Goal: Information Seeking & Learning: Learn about a topic

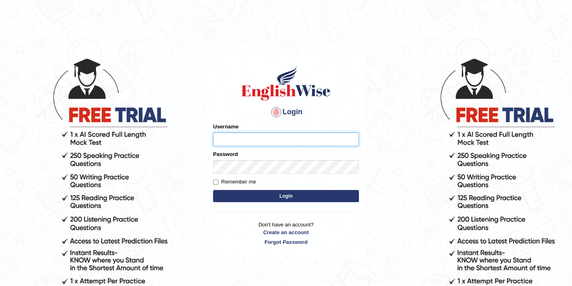
type input "sarugurung_parramatta"
click at [429, 59] on body "Login Please fix the following errors: Username sarugurung_parramatta Password …" at bounding box center [286, 172] width 572 height 286
click at [295, 199] on button "Login" at bounding box center [286, 196] width 146 height 12
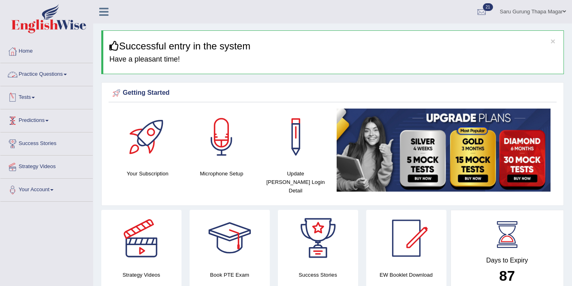
click at [58, 75] on link "Practice Questions" at bounding box center [46, 73] width 92 height 20
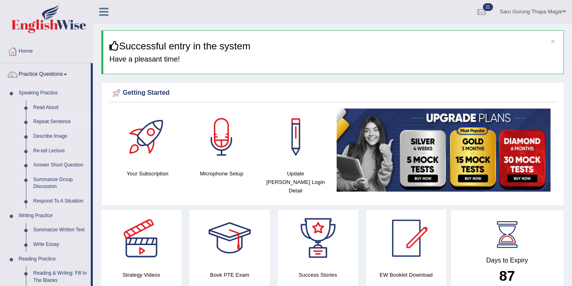
click at [48, 124] on link "Repeat Sentence" at bounding box center [60, 122] width 61 height 15
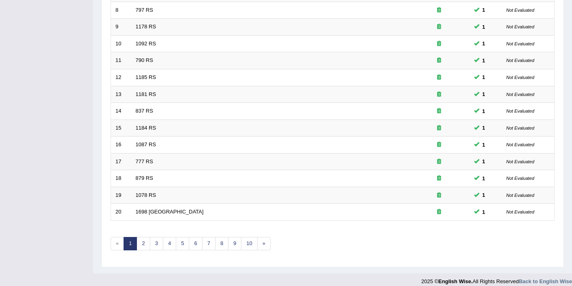
scroll to position [250, 0]
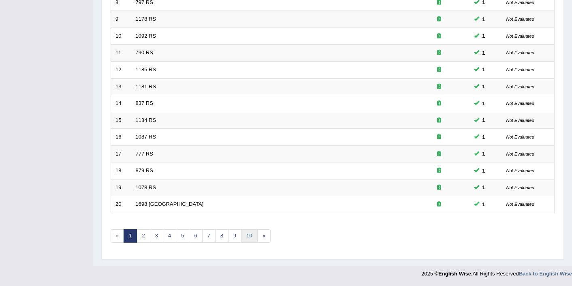
click at [248, 237] on link "10" at bounding box center [249, 235] width 16 height 13
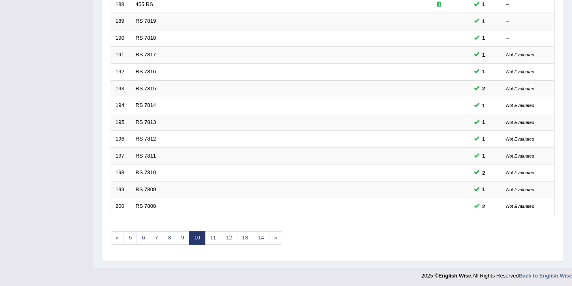
scroll to position [250, 0]
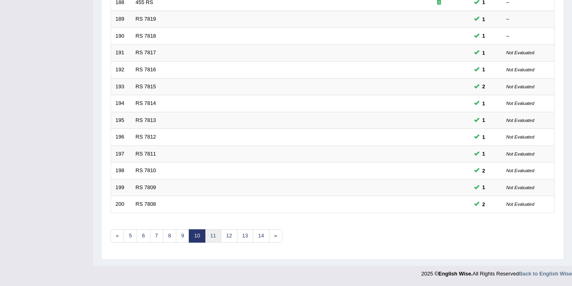
click at [214, 233] on link "11" at bounding box center [213, 235] width 16 height 13
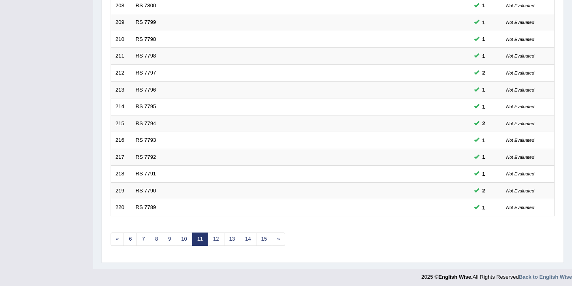
scroll to position [250, 0]
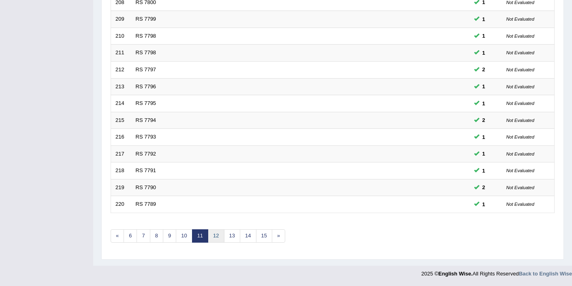
click at [220, 235] on link "12" at bounding box center [216, 235] width 16 height 13
click at [268, 237] on link "16" at bounding box center [267, 235] width 16 height 13
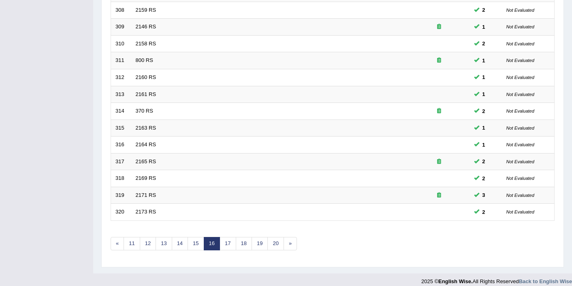
scroll to position [250, 0]
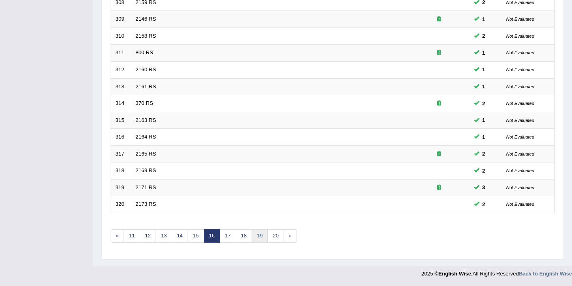
click at [259, 237] on link "19" at bounding box center [260, 235] width 16 height 13
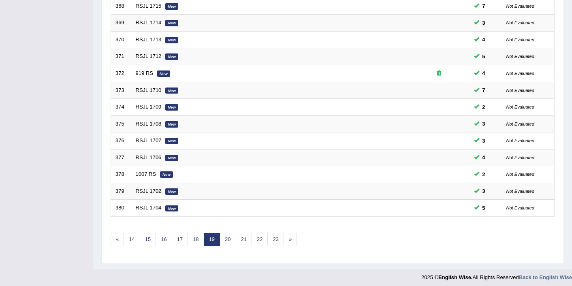
scroll to position [250, 0]
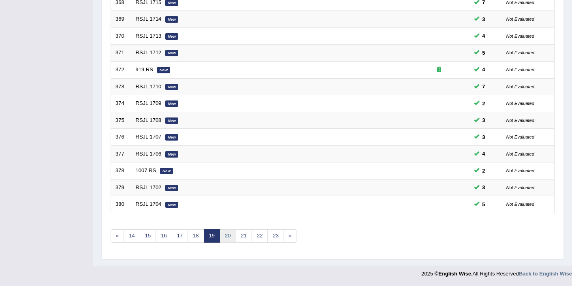
click at [232, 234] on link "20" at bounding box center [228, 235] width 16 height 13
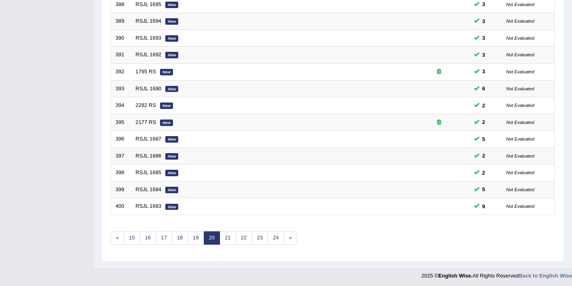
scroll to position [250, 0]
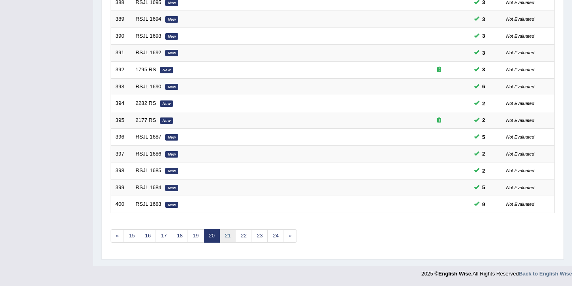
click at [230, 236] on link "21" at bounding box center [228, 235] width 16 height 13
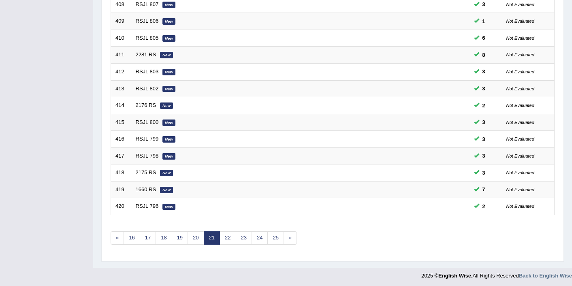
scroll to position [250, 0]
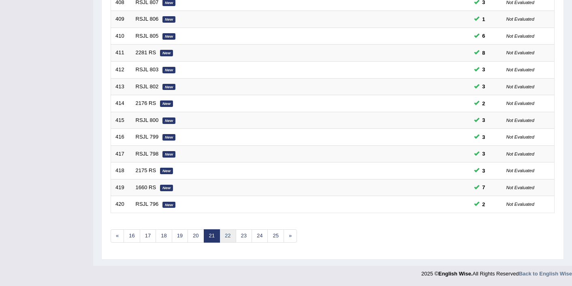
click at [230, 236] on link "22" at bounding box center [228, 235] width 16 height 13
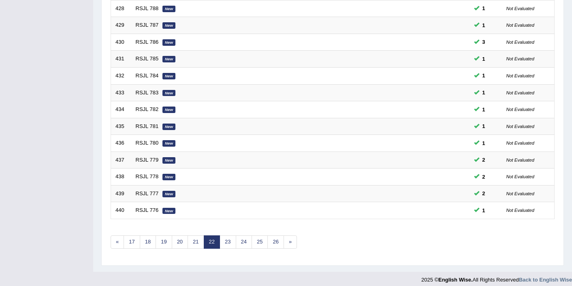
scroll to position [250, 0]
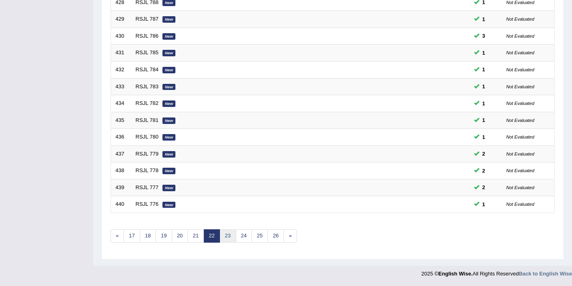
click at [230, 236] on link "23" at bounding box center [228, 235] width 16 height 13
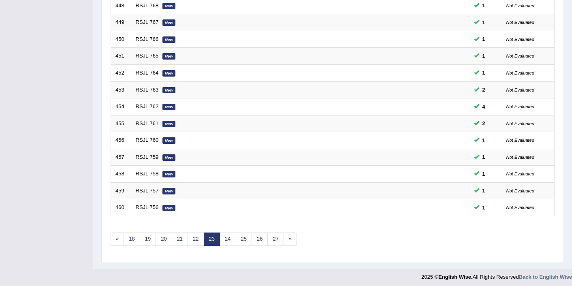
scroll to position [250, 0]
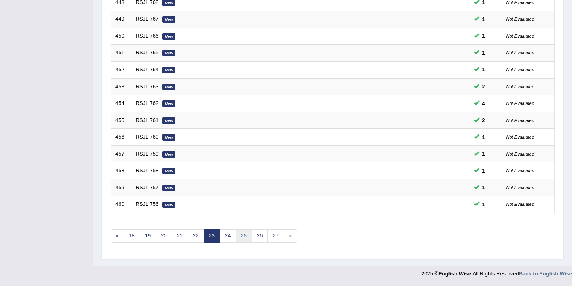
click at [244, 240] on link "25" at bounding box center [244, 235] width 16 height 13
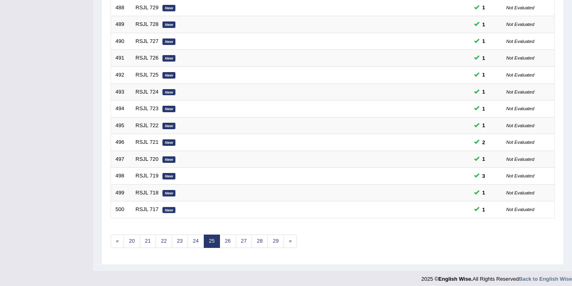
scroll to position [250, 0]
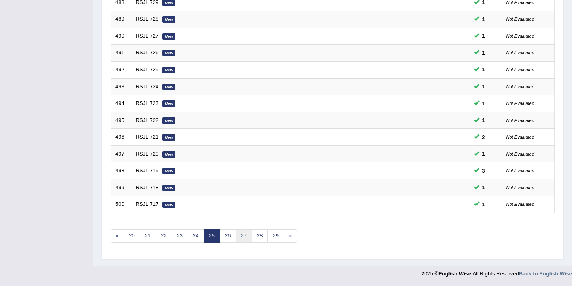
click at [244, 240] on link "27" at bounding box center [244, 235] width 16 height 13
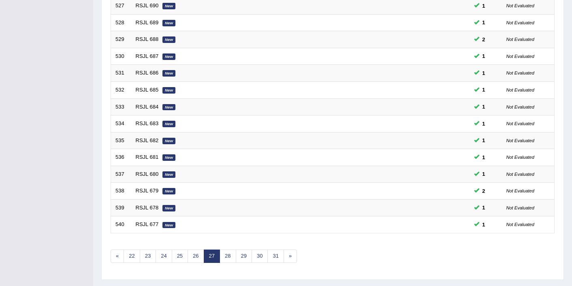
scroll to position [250, 0]
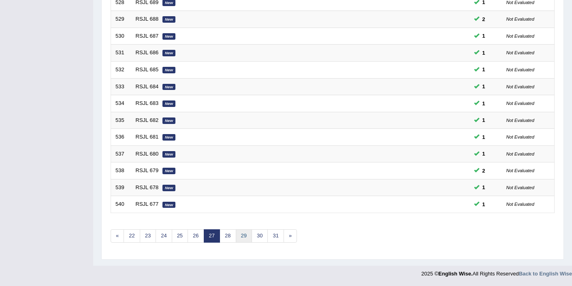
click at [244, 240] on link "29" at bounding box center [244, 235] width 16 height 13
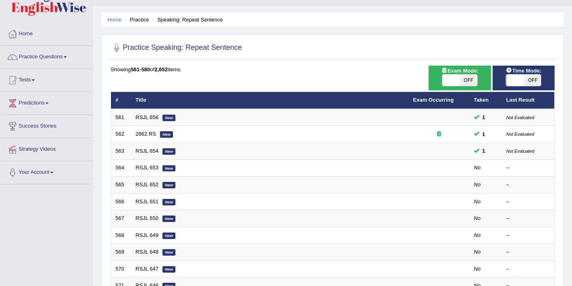
scroll to position [32, 0]
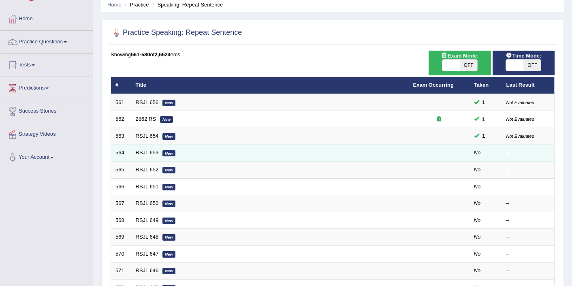
click at [139, 152] on link "RSJL 653" at bounding box center [147, 153] width 23 height 6
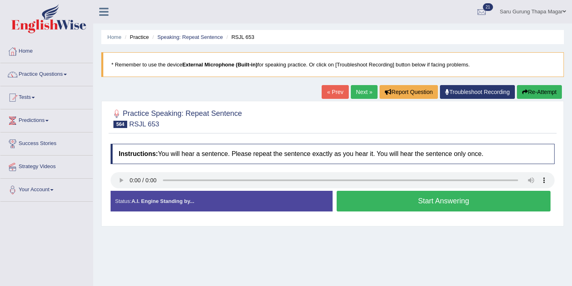
click at [431, 204] on button "Start Answering" at bounding box center [444, 201] width 214 height 21
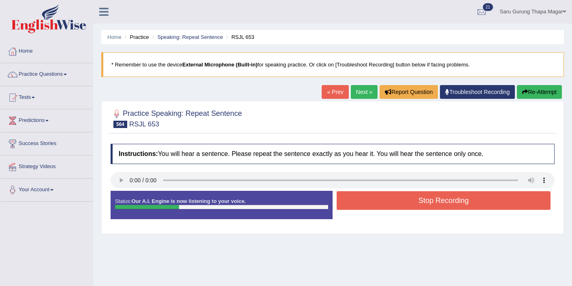
click at [431, 204] on button "Stop Recording" at bounding box center [444, 200] width 214 height 19
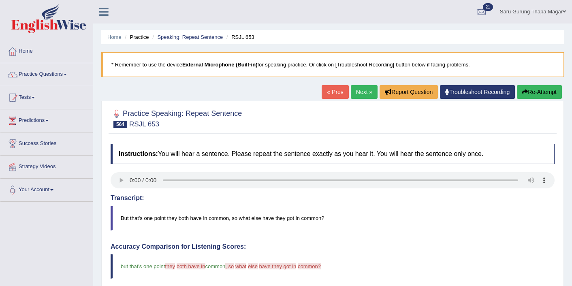
click at [359, 85] on div "Home Practice Speaking: Repeat Sentence RSJL 653 * Remember to use the device E…" at bounding box center [332, 264] width 479 height 528
click at [358, 92] on link "Next »" at bounding box center [364, 92] width 27 height 14
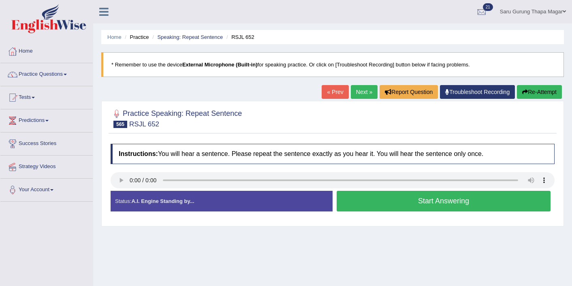
click at [413, 199] on button "Start Answering" at bounding box center [444, 201] width 214 height 21
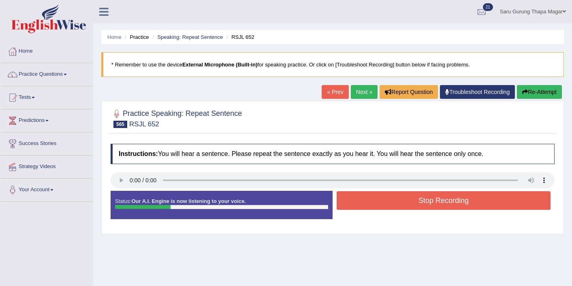
click at [413, 199] on button "Stop Recording" at bounding box center [444, 200] width 214 height 19
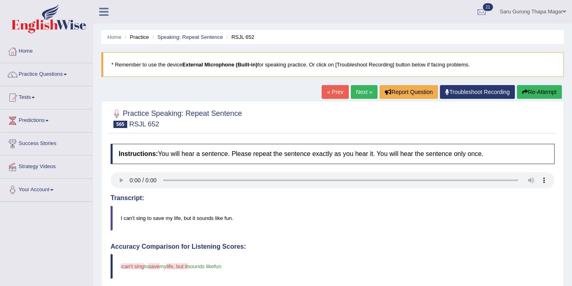
click at [353, 90] on link "Next »" at bounding box center [364, 92] width 27 height 14
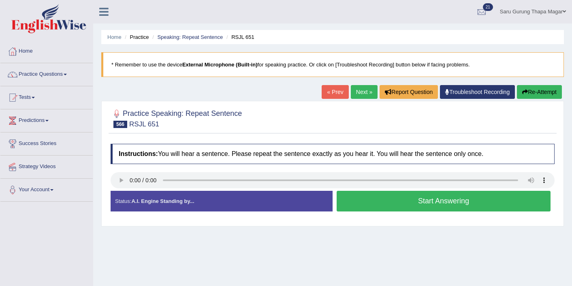
click at [377, 201] on button "Start Answering" at bounding box center [444, 201] width 214 height 21
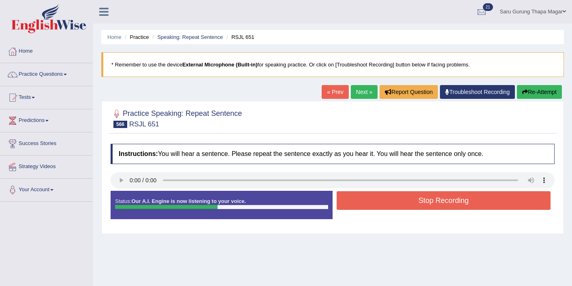
click at [376, 201] on button "Stop Recording" at bounding box center [444, 200] width 214 height 19
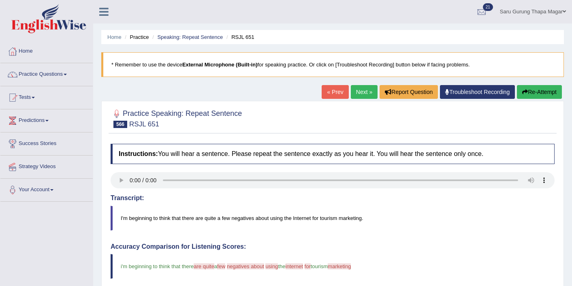
click at [356, 94] on link "Next »" at bounding box center [364, 92] width 27 height 14
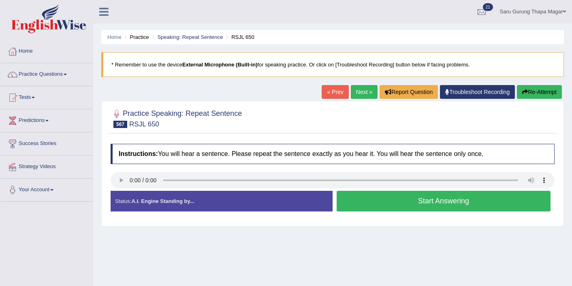
click at [372, 203] on button "Start Answering" at bounding box center [444, 201] width 214 height 21
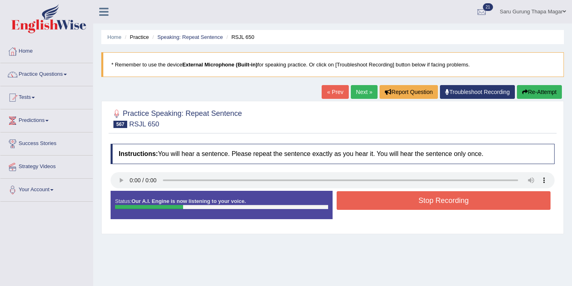
click at [371, 203] on button "Stop Recording" at bounding box center [444, 200] width 214 height 19
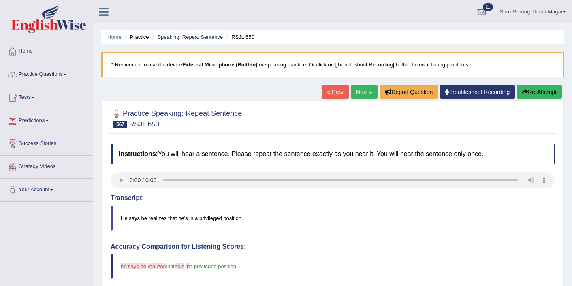
click at [355, 84] on div "Home Practice Speaking: Repeat Sentence RSJL 650 * Remember to use the device E…" at bounding box center [332, 264] width 479 height 528
click at [356, 91] on link "Next »" at bounding box center [364, 92] width 27 height 14
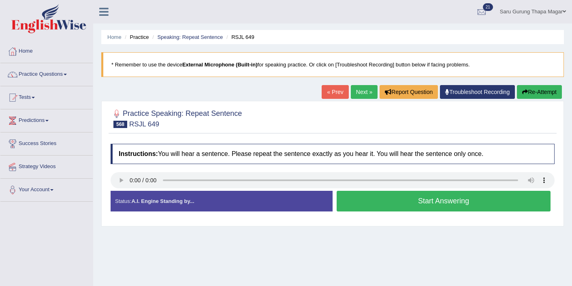
click at [412, 204] on button "Start Answering" at bounding box center [444, 201] width 214 height 21
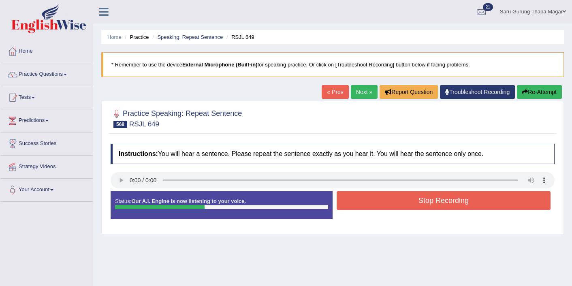
click at [412, 204] on button "Stop Recording" at bounding box center [444, 200] width 214 height 19
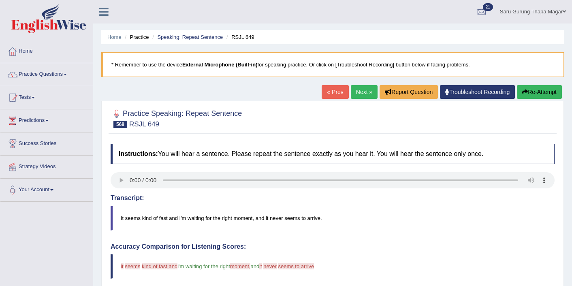
click at [357, 87] on link "Next »" at bounding box center [364, 92] width 27 height 14
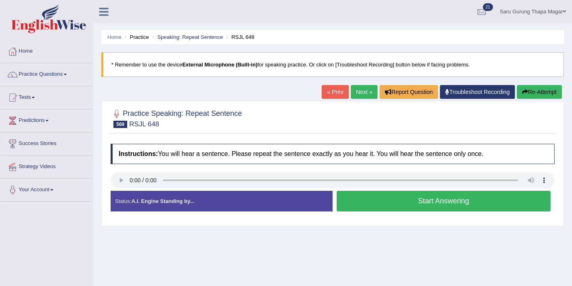
click at [391, 198] on button "Start Answering" at bounding box center [444, 201] width 214 height 21
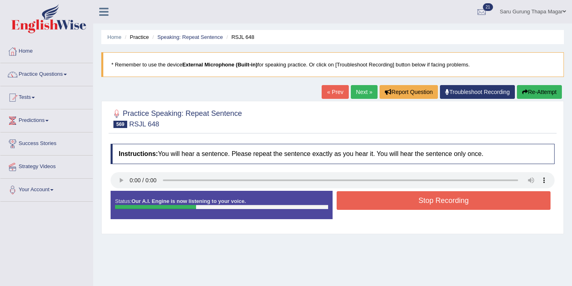
click at [391, 198] on button "Stop Recording" at bounding box center [444, 200] width 214 height 19
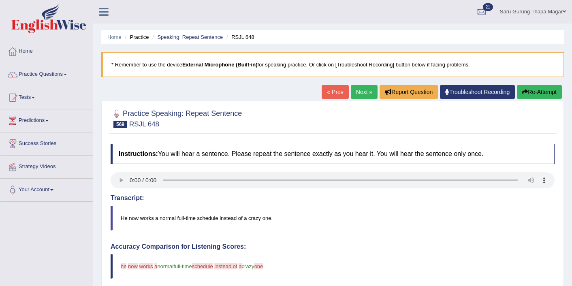
click at [359, 93] on link "Next »" at bounding box center [364, 92] width 27 height 14
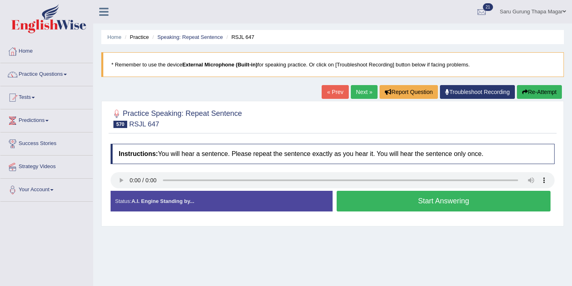
click at [390, 200] on button "Start Answering" at bounding box center [444, 201] width 214 height 21
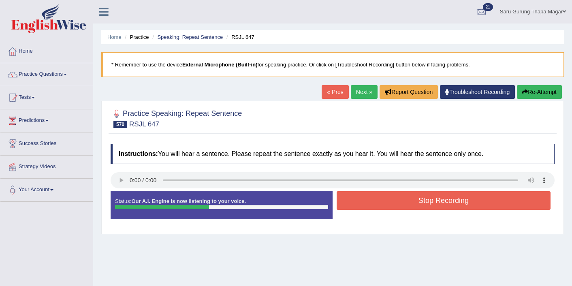
click at [390, 200] on button "Stop Recording" at bounding box center [444, 200] width 214 height 19
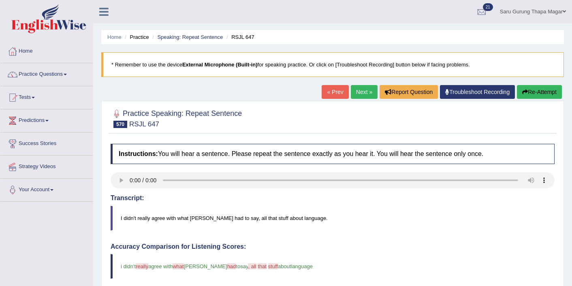
click at [361, 91] on link "Next »" at bounding box center [364, 92] width 27 height 14
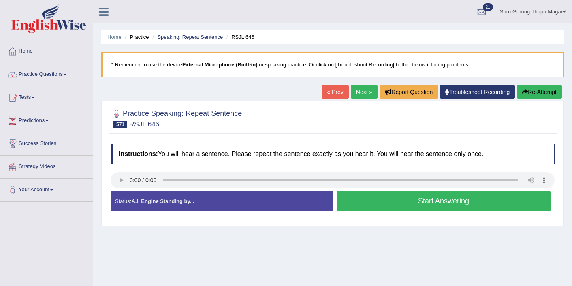
click at [406, 198] on button "Start Answering" at bounding box center [444, 201] width 214 height 21
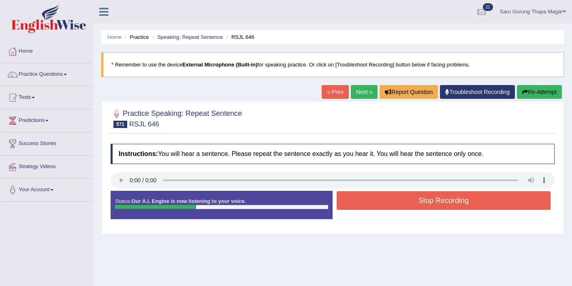
click at [406, 198] on button "Stop Recording" at bounding box center [444, 200] width 214 height 19
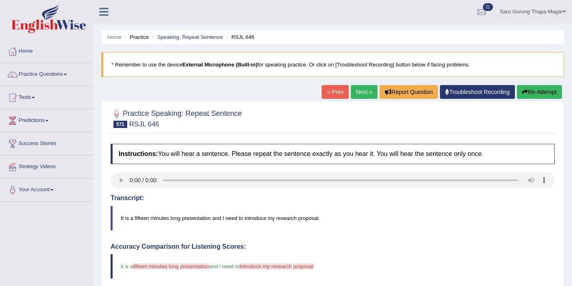
click at [358, 88] on link "Next »" at bounding box center [364, 92] width 27 height 14
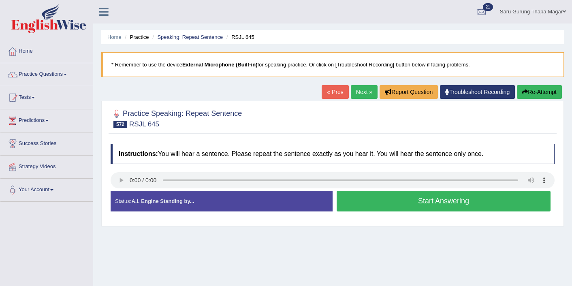
click at [400, 207] on button "Start Answering" at bounding box center [444, 201] width 214 height 21
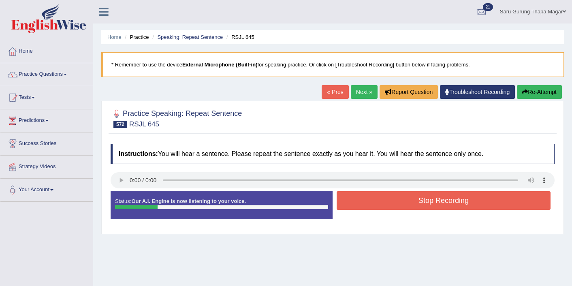
click at [399, 207] on button "Stop Recording" at bounding box center [444, 200] width 214 height 19
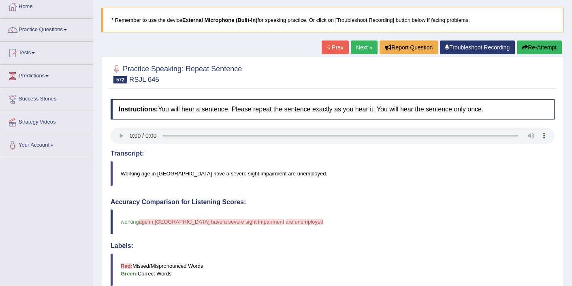
scroll to position [32, 0]
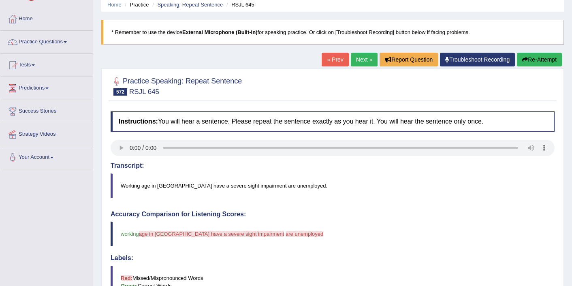
click at [535, 54] on button "Re-Attempt" at bounding box center [539, 60] width 45 height 14
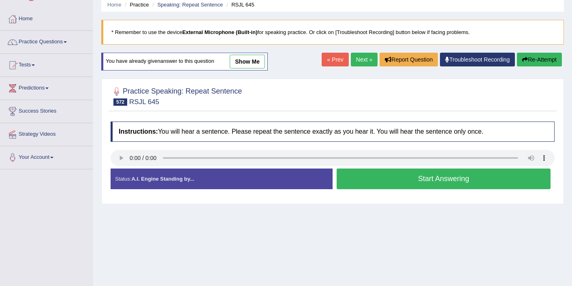
click at [392, 186] on button "Start Answering" at bounding box center [444, 179] width 214 height 21
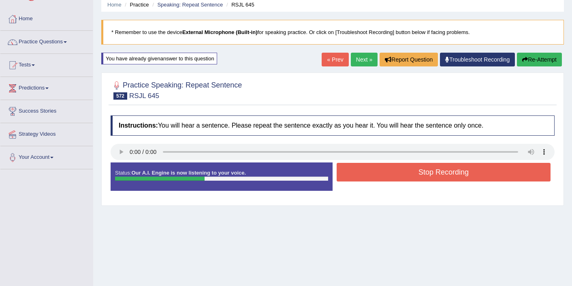
click at [395, 174] on button "Stop Recording" at bounding box center [444, 172] width 214 height 19
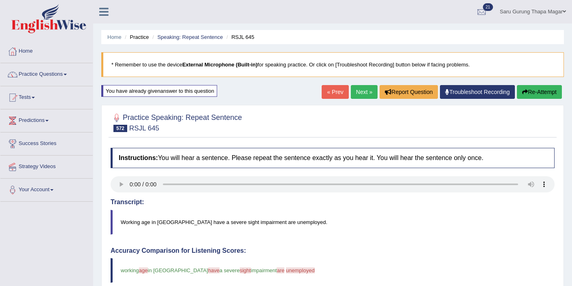
click at [356, 88] on link "Next »" at bounding box center [364, 92] width 27 height 14
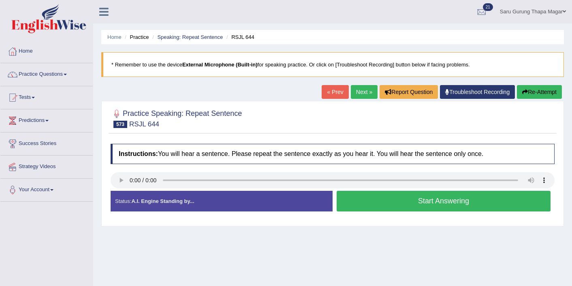
click at [346, 203] on button "Start Answering" at bounding box center [444, 201] width 214 height 21
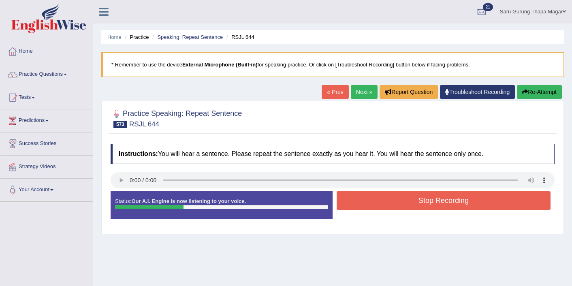
click at [346, 203] on button "Stop Recording" at bounding box center [444, 200] width 214 height 19
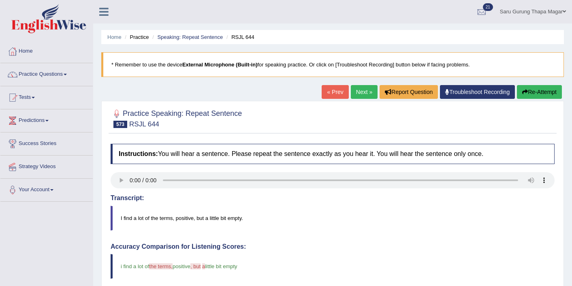
click at [359, 93] on link "Next »" at bounding box center [364, 92] width 27 height 14
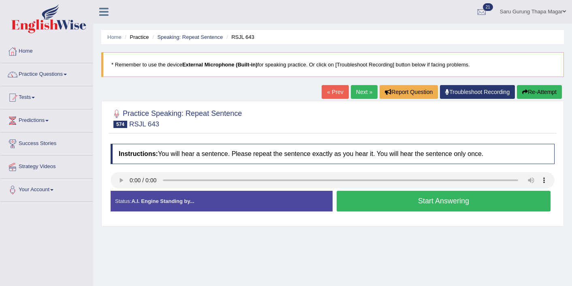
click at [406, 200] on button "Start Answering" at bounding box center [444, 201] width 214 height 21
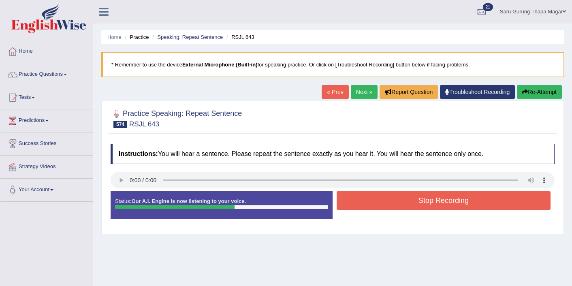
click at [406, 200] on button "Stop Recording" at bounding box center [444, 200] width 214 height 19
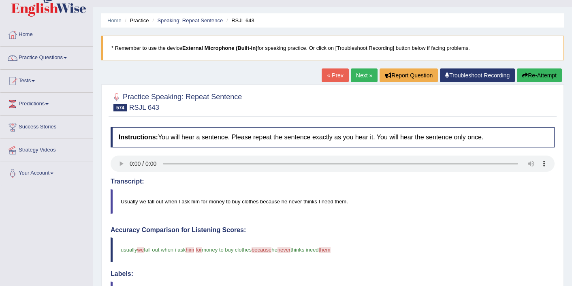
scroll to position [16, 0]
click at [357, 71] on link "Next »" at bounding box center [364, 76] width 27 height 14
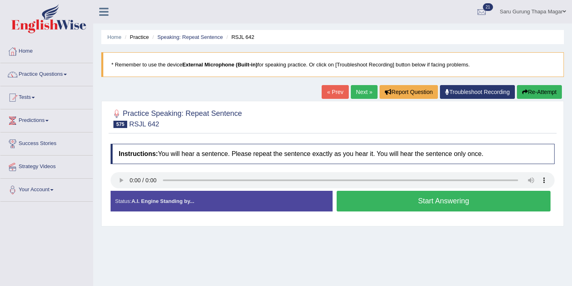
click at [416, 205] on button "Start Answering" at bounding box center [444, 201] width 214 height 21
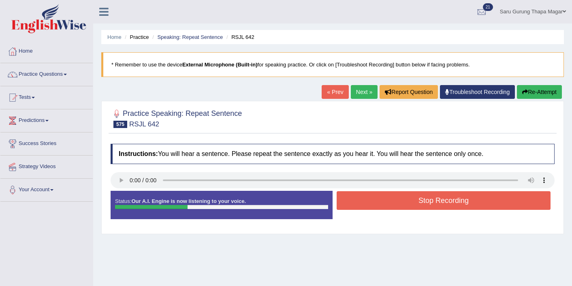
click at [416, 204] on button "Stop Recording" at bounding box center [444, 200] width 214 height 19
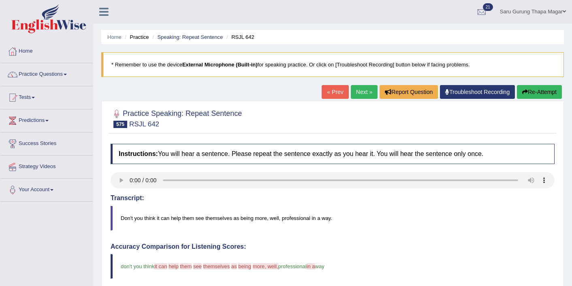
click at [362, 91] on link "Next »" at bounding box center [364, 92] width 27 height 14
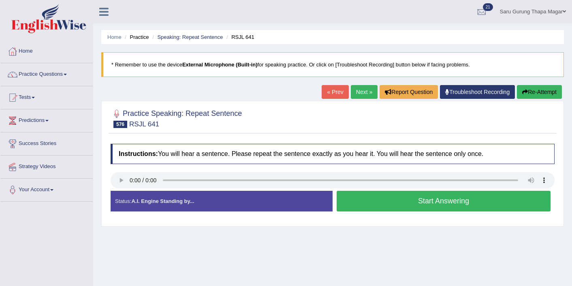
click at [405, 200] on button "Start Answering" at bounding box center [444, 201] width 214 height 21
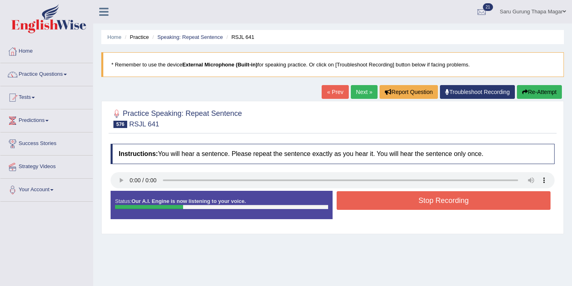
click at [405, 200] on button "Stop Recording" at bounding box center [444, 200] width 214 height 19
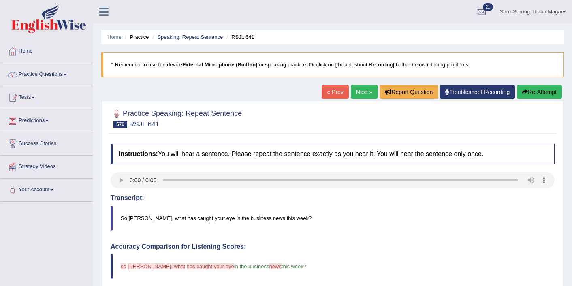
click at [363, 90] on link "Next »" at bounding box center [364, 92] width 27 height 14
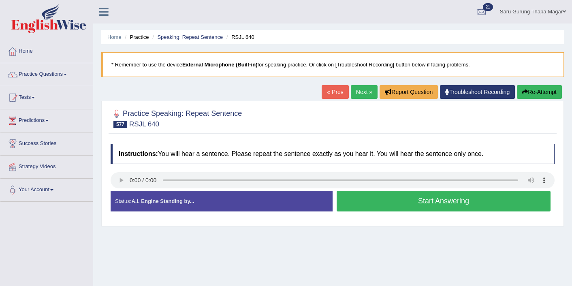
click at [364, 203] on button "Start Answering" at bounding box center [444, 201] width 214 height 21
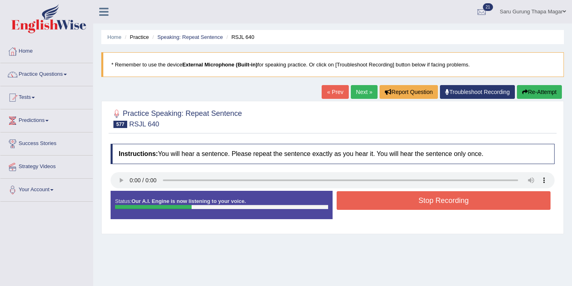
click at [365, 203] on button "Stop Recording" at bounding box center [444, 200] width 214 height 19
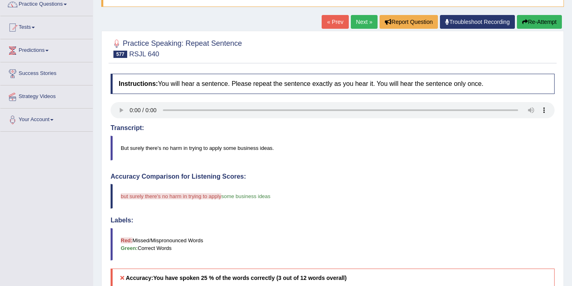
scroll to position [65, 0]
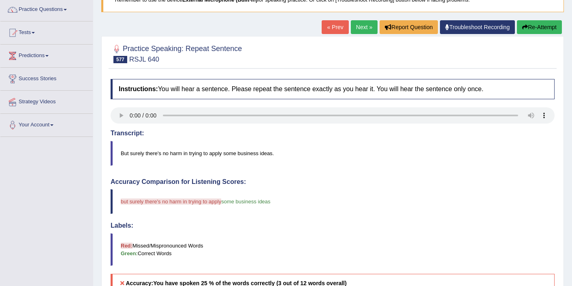
click at [356, 33] on link "Next »" at bounding box center [364, 27] width 27 height 14
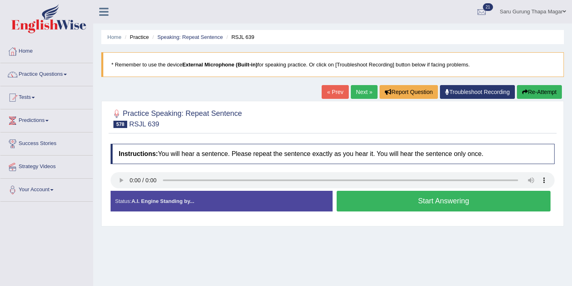
click at [406, 201] on button "Start Answering" at bounding box center [444, 201] width 214 height 21
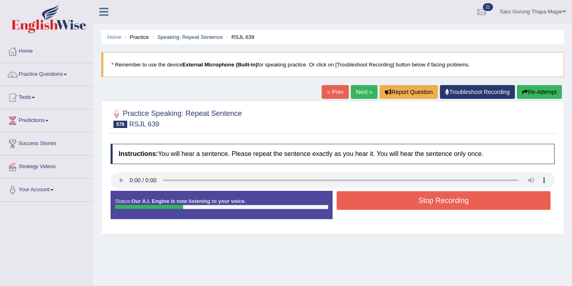
click at [406, 201] on button "Stop Recording" at bounding box center [444, 200] width 214 height 19
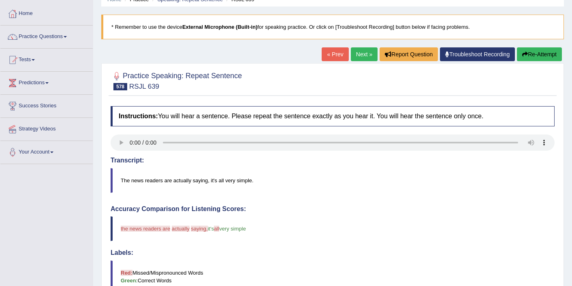
scroll to position [32, 0]
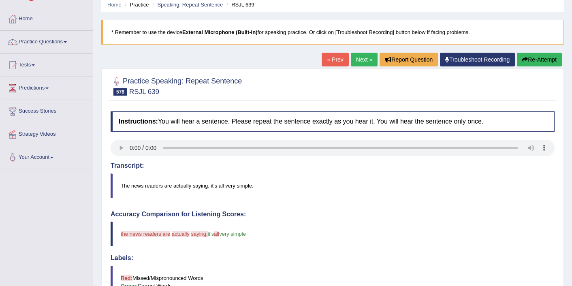
click at [539, 60] on button "Re-Attempt" at bounding box center [539, 60] width 45 height 14
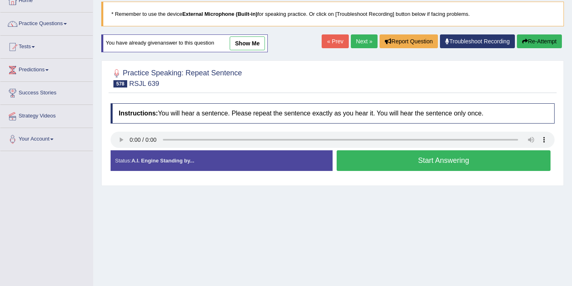
click at [419, 162] on button "Start Answering" at bounding box center [444, 160] width 214 height 21
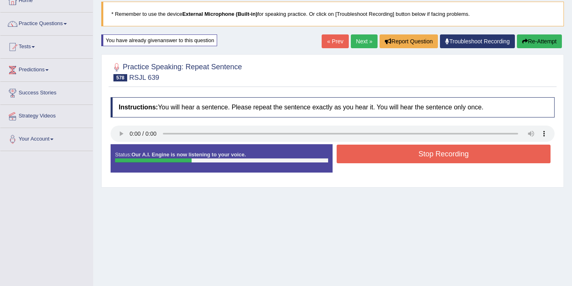
click at [418, 160] on button "Stop Recording" at bounding box center [444, 154] width 214 height 19
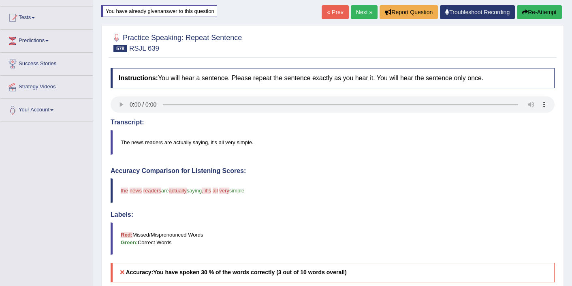
scroll to position [71, 0]
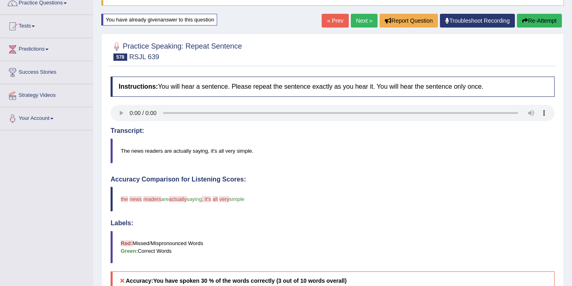
click at [362, 18] on link "Next »" at bounding box center [364, 21] width 27 height 14
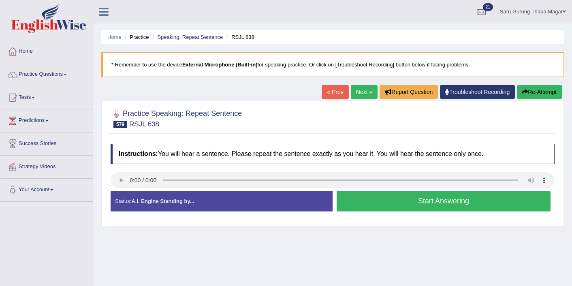
click at [375, 203] on button "Start Answering" at bounding box center [444, 201] width 214 height 21
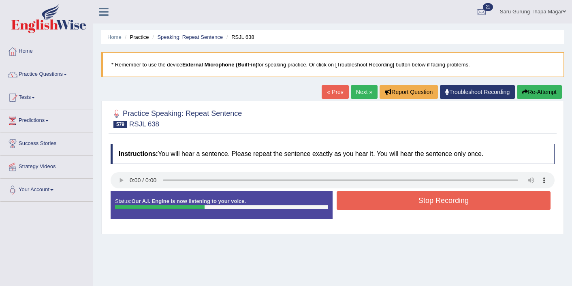
click at [375, 203] on button "Stop Recording" at bounding box center [444, 200] width 214 height 19
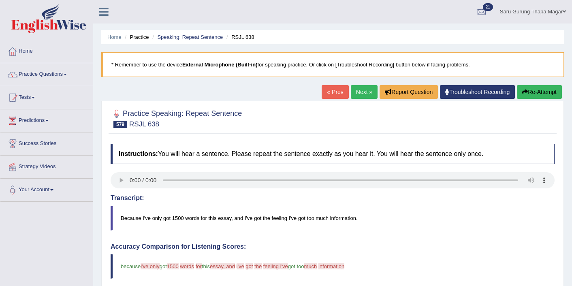
click at [356, 92] on link "Next »" at bounding box center [364, 92] width 27 height 14
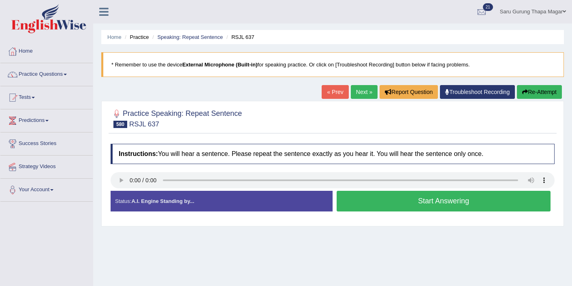
click at [380, 193] on button "Start Answering" at bounding box center [444, 201] width 214 height 21
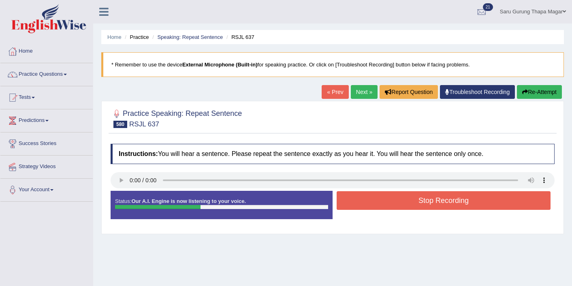
click at [381, 198] on button "Stop Recording" at bounding box center [444, 200] width 214 height 19
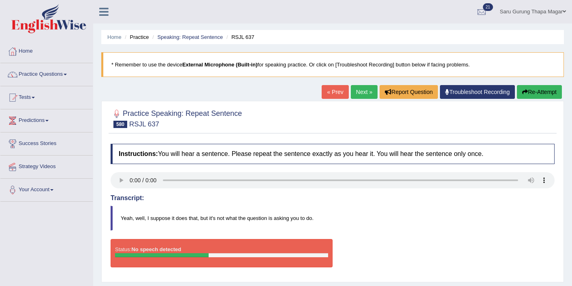
click at [354, 95] on link "Next »" at bounding box center [364, 92] width 27 height 14
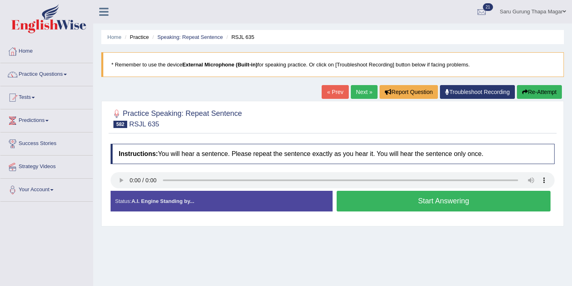
click at [386, 195] on button "Start Answering" at bounding box center [444, 201] width 214 height 21
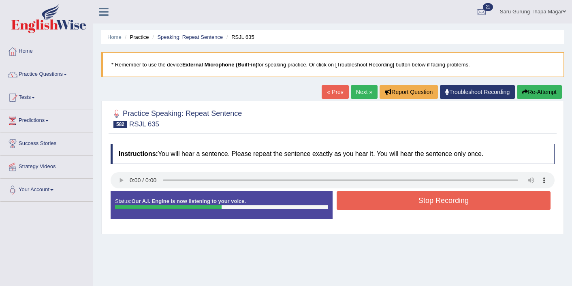
click at [386, 195] on button "Stop Recording" at bounding box center [444, 200] width 214 height 19
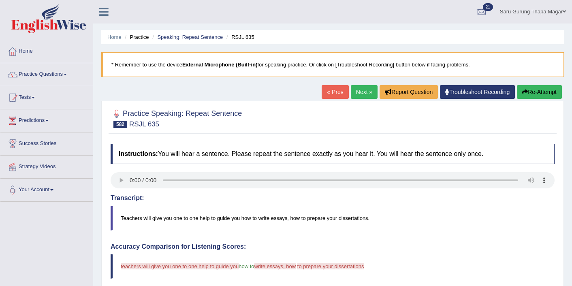
click at [539, 93] on button "Re-Attempt" at bounding box center [539, 92] width 45 height 14
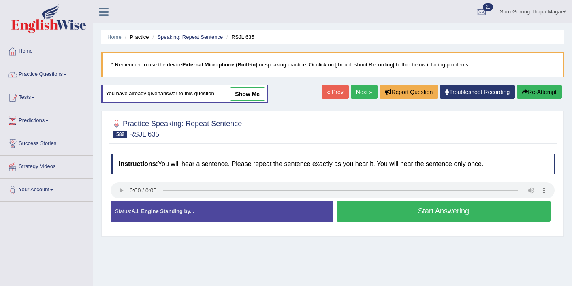
click at [434, 207] on button "Start Answering" at bounding box center [444, 211] width 214 height 21
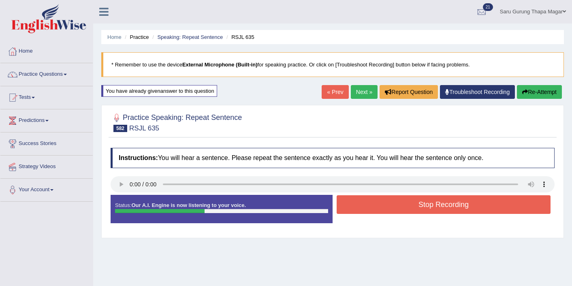
click at [434, 207] on button "Stop Recording" at bounding box center [444, 204] width 214 height 19
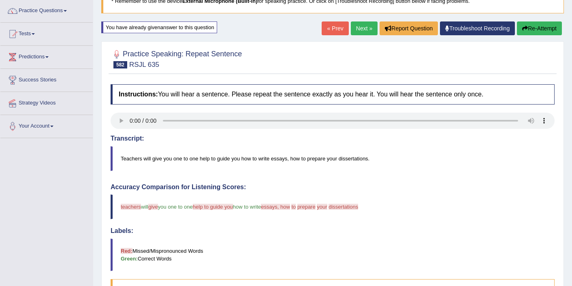
scroll to position [32, 0]
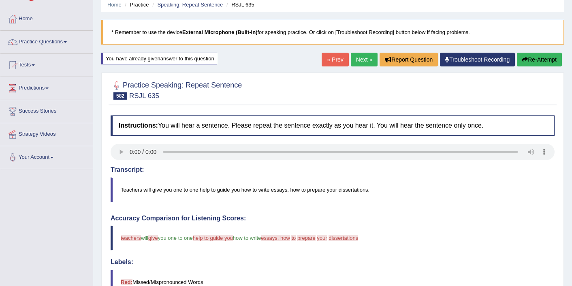
click at [355, 61] on link "Next »" at bounding box center [364, 60] width 27 height 14
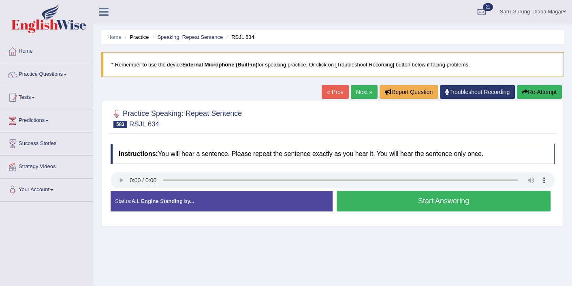
click at [388, 204] on button "Start Answering" at bounding box center [444, 201] width 214 height 21
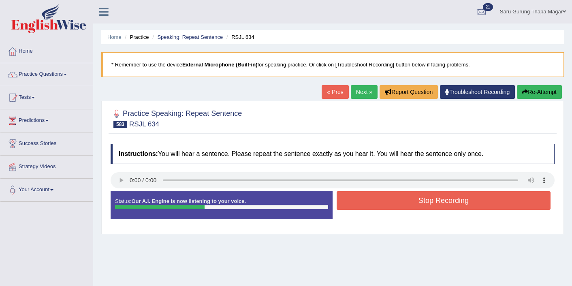
click at [388, 204] on button "Stop Recording" at bounding box center [444, 200] width 214 height 19
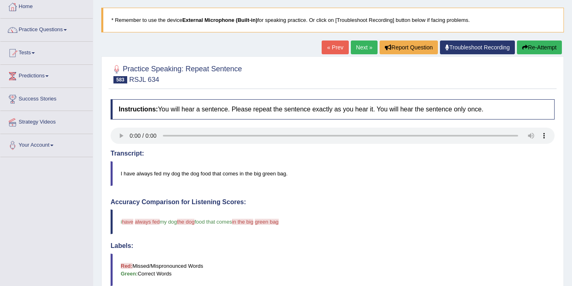
scroll to position [32, 0]
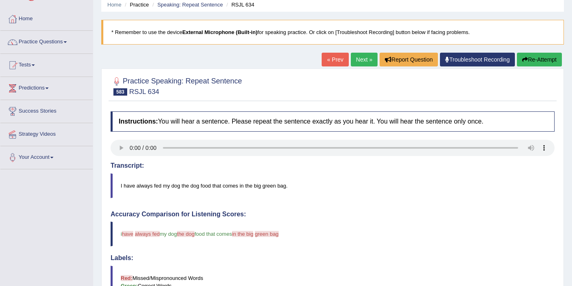
click at [357, 53] on link "Next »" at bounding box center [364, 60] width 27 height 14
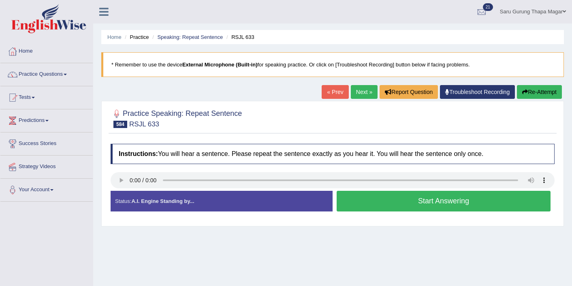
click at [386, 210] on button "Start Answering" at bounding box center [444, 201] width 214 height 21
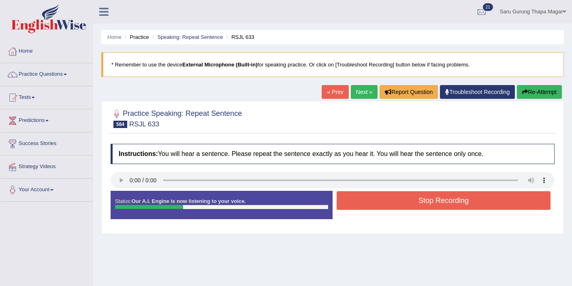
click at [386, 202] on button "Stop Recording" at bounding box center [444, 200] width 214 height 19
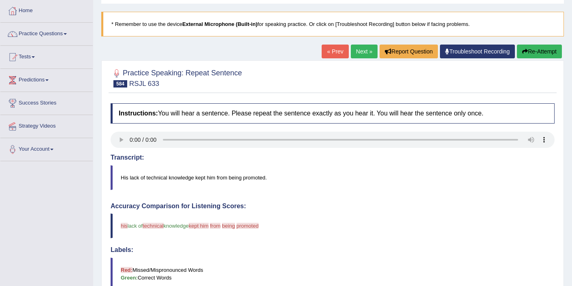
scroll to position [32, 0]
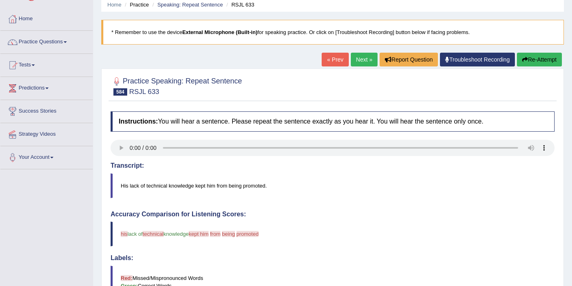
click at [361, 60] on link "Next »" at bounding box center [364, 60] width 27 height 14
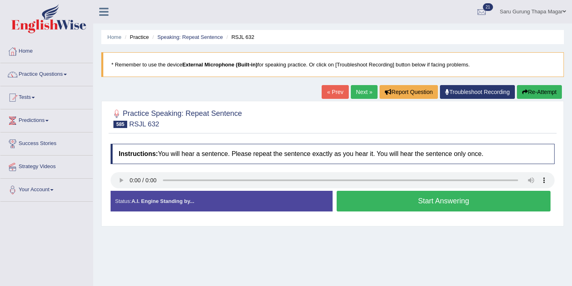
click at [371, 206] on button "Start Answering" at bounding box center [444, 201] width 214 height 21
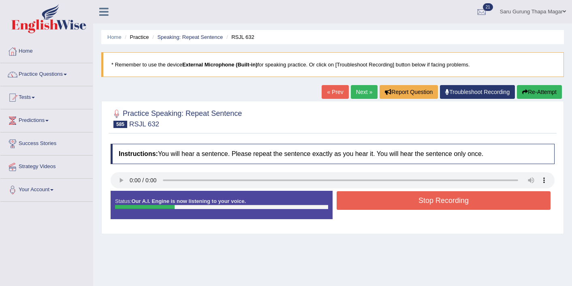
click at [370, 205] on button "Stop Recording" at bounding box center [444, 200] width 214 height 19
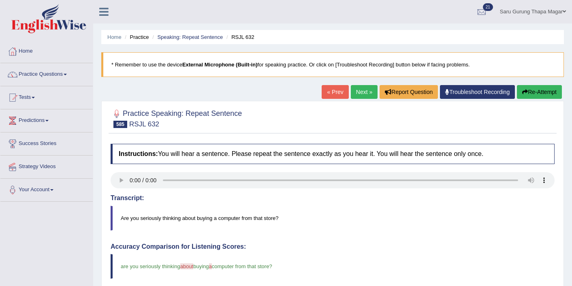
click at [362, 89] on link "Next »" at bounding box center [364, 92] width 27 height 14
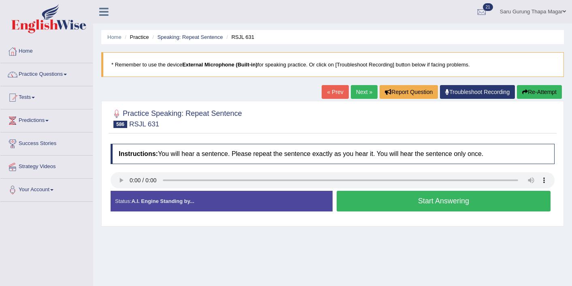
click at [482, 203] on button "Start Answering" at bounding box center [444, 201] width 214 height 21
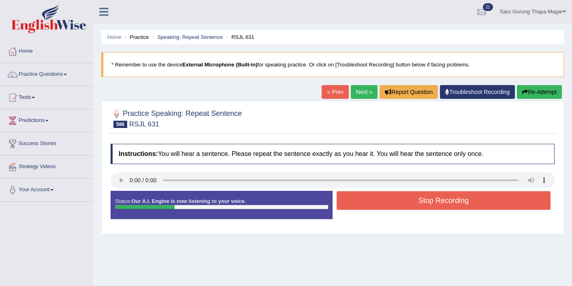
click at [482, 203] on button "Stop Recording" at bounding box center [444, 200] width 214 height 19
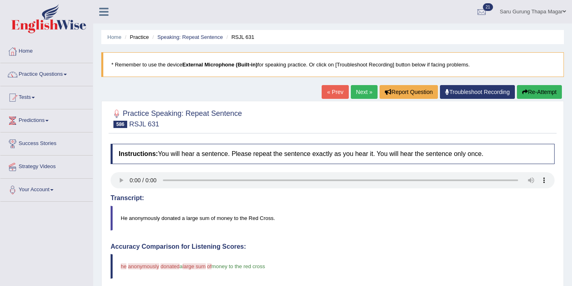
click at [357, 90] on link "Next »" at bounding box center [364, 92] width 27 height 14
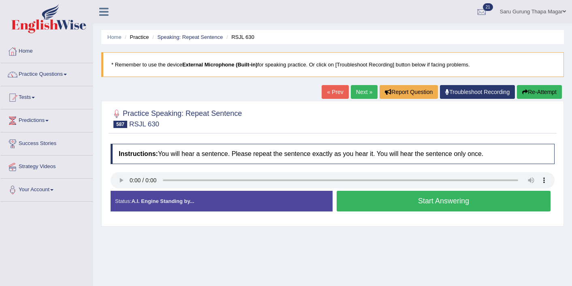
click at [401, 202] on button "Start Answering" at bounding box center [444, 201] width 214 height 21
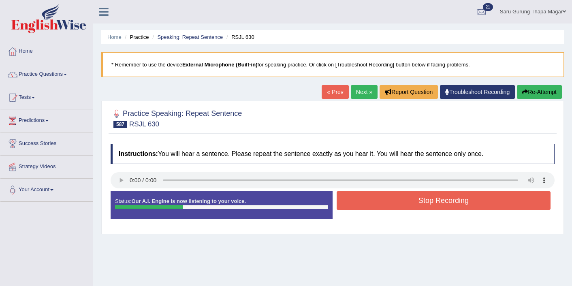
click at [401, 201] on button "Stop Recording" at bounding box center [444, 200] width 214 height 19
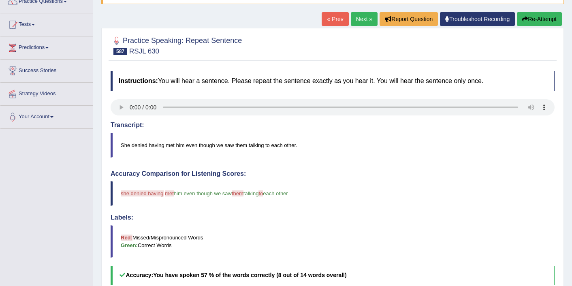
scroll to position [65, 0]
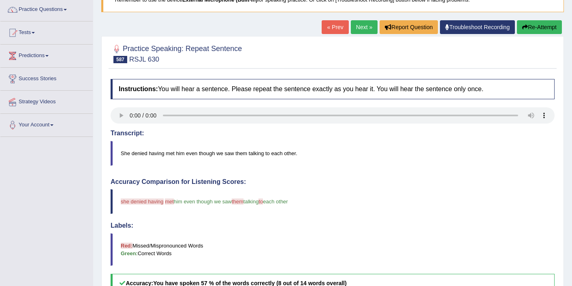
click at [356, 22] on link "Next »" at bounding box center [364, 27] width 27 height 14
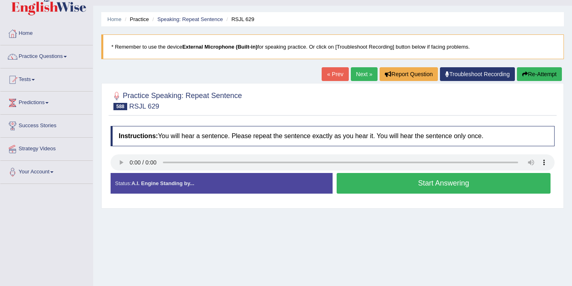
scroll to position [32, 0]
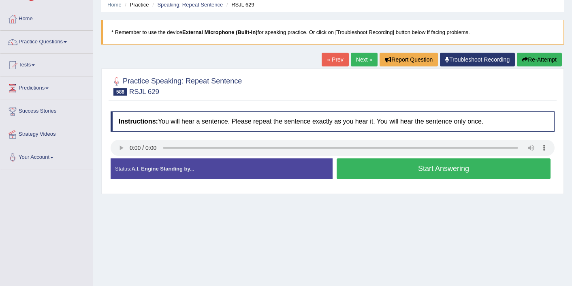
click at [417, 173] on button "Start Answering" at bounding box center [444, 168] width 214 height 21
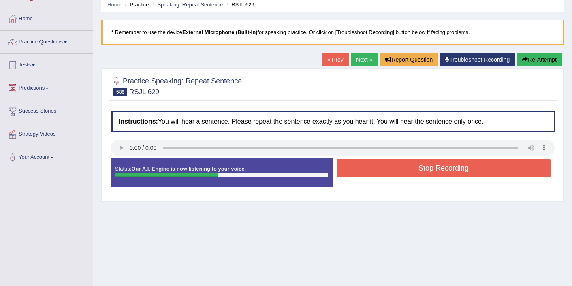
click at [417, 173] on button "Stop Recording" at bounding box center [444, 168] width 214 height 19
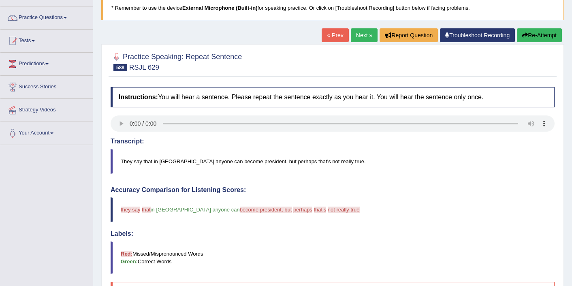
scroll to position [49, 0]
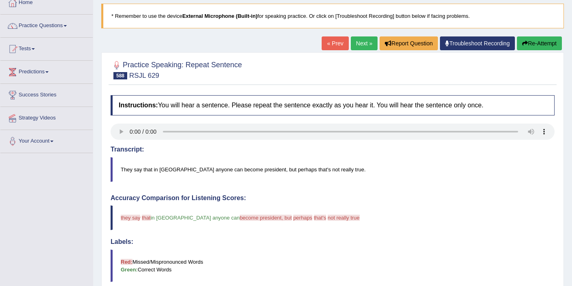
click at [351, 35] on div "Home Practice Speaking: Repeat Sentence RSJL 629 * Remember to use the device E…" at bounding box center [332, 215] width 479 height 528
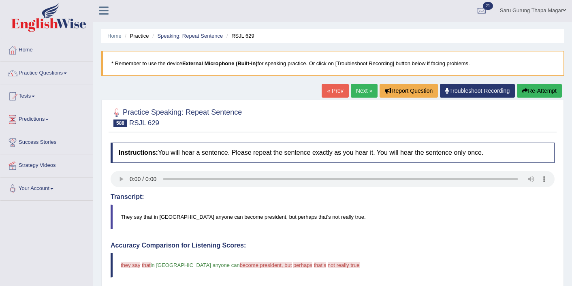
scroll to position [0, 0]
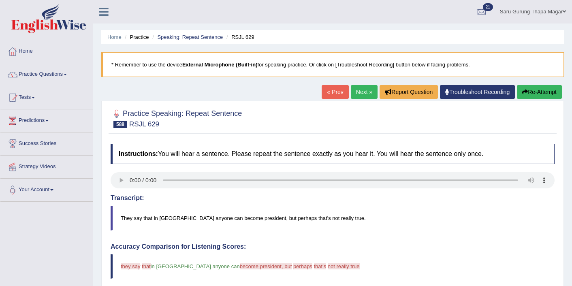
click at [361, 89] on link "Next »" at bounding box center [364, 92] width 27 height 14
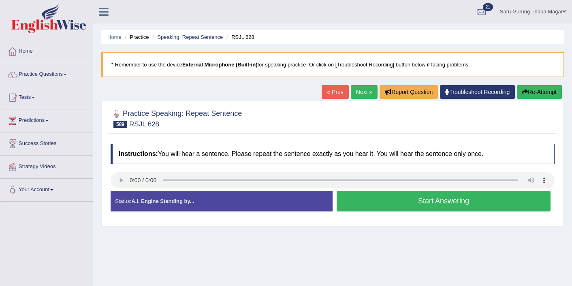
click at [385, 203] on button "Start Answering" at bounding box center [444, 201] width 214 height 21
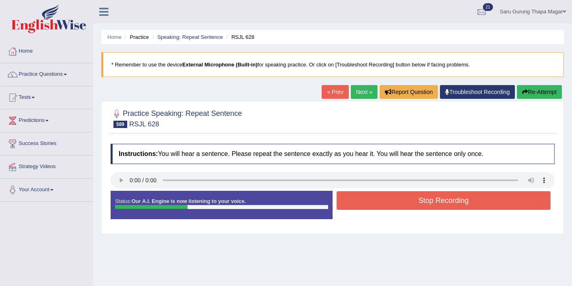
click at [385, 203] on button "Stop Recording" at bounding box center [444, 200] width 214 height 19
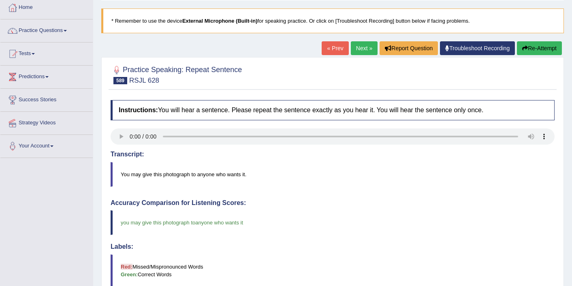
scroll to position [32, 0]
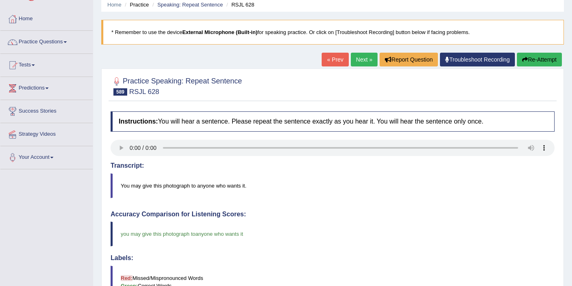
click at [358, 59] on link "Next »" at bounding box center [364, 60] width 27 height 14
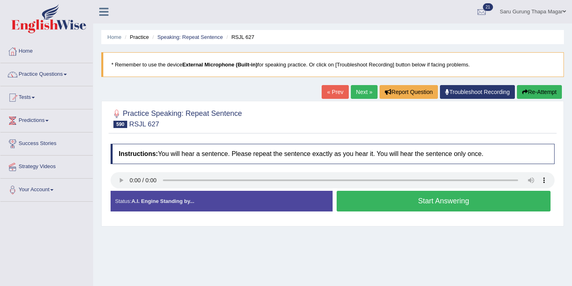
click at [433, 202] on button "Start Answering" at bounding box center [444, 201] width 214 height 21
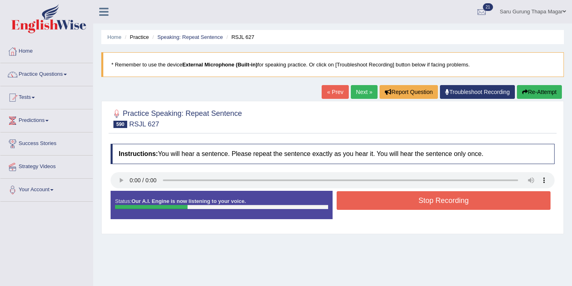
click at [433, 202] on button "Stop Recording" at bounding box center [444, 200] width 214 height 19
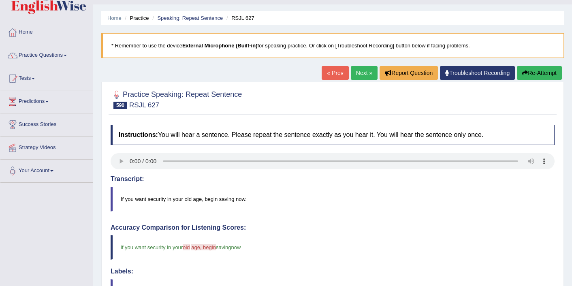
scroll to position [16, 0]
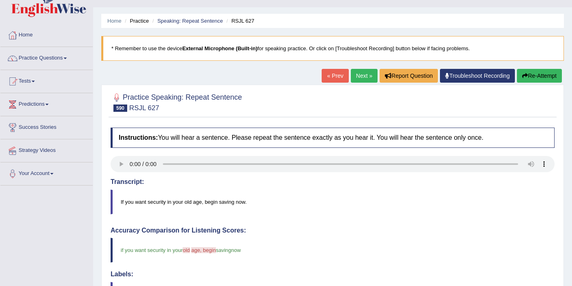
click at [357, 71] on link "Next »" at bounding box center [364, 76] width 27 height 14
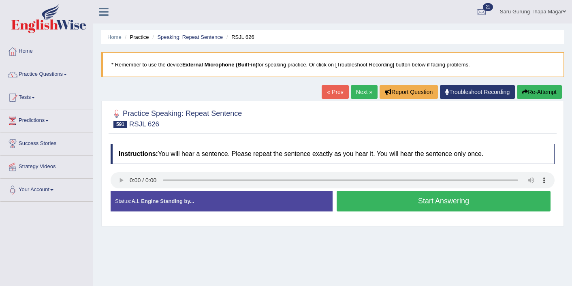
click at [473, 201] on button "Start Answering" at bounding box center [444, 201] width 214 height 21
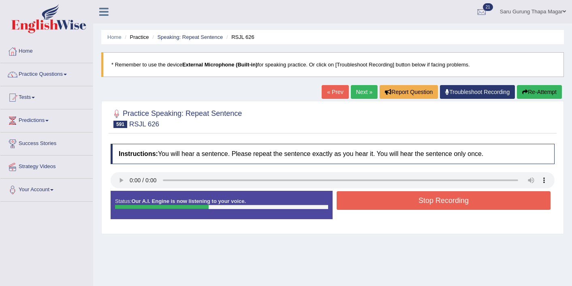
click at [473, 201] on button "Stop Recording" at bounding box center [444, 200] width 214 height 19
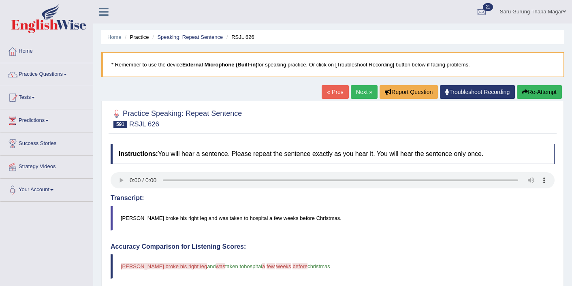
click at [364, 91] on link "Next »" at bounding box center [364, 92] width 27 height 14
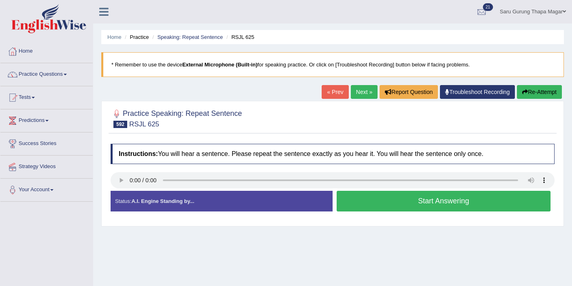
click at [430, 206] on button "Start Answering" at bounding box center [444, 201] width 214 height 21
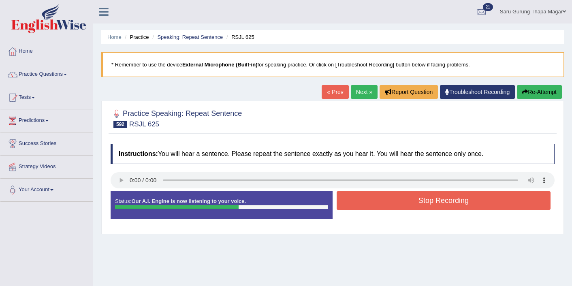
click at [429, 201] on button "Stop Recording" at bounding box center [444, 200] width 214 height 19
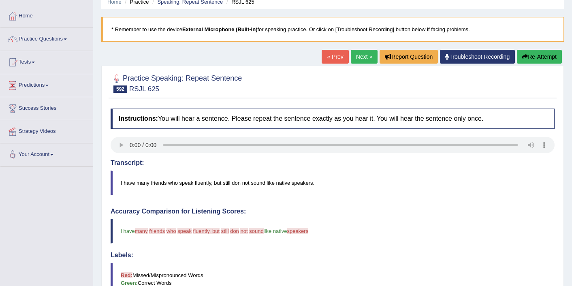
scroll to position [32, 0]
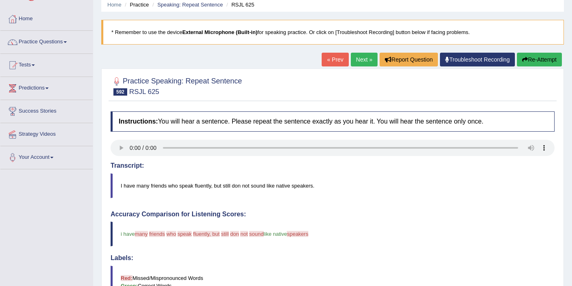
click at [361, 64] on link "Next »" at bounding box center [364, 60] width 27 height 14
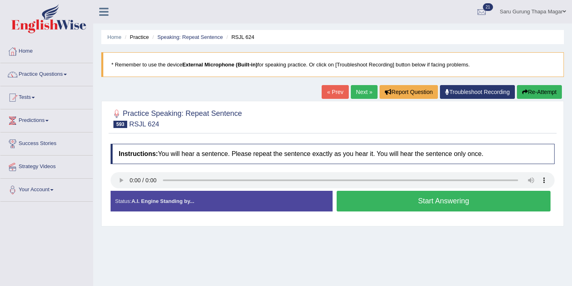
click at [379, 202] on button "Start Answering" at bounding box center [444, 201] width 214 height 21
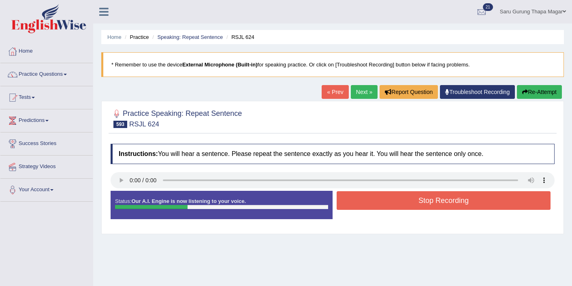
click at [379, 202] on button "Stop Recording" at bounding box center [444, 200] width 214 height 19
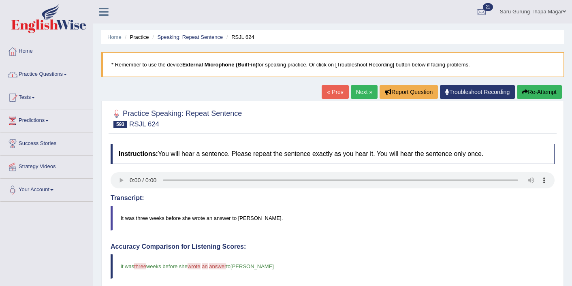
click at [55, 75] on link "Practice Questions" at bounding box center [46, 73] width 92 height 20
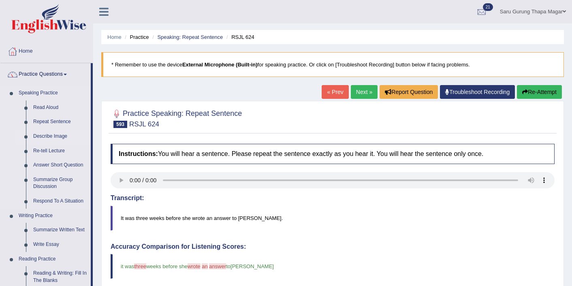
click at [55, 136] on link "Describe Image" at bounding box center [60, 136] width 61 height 15
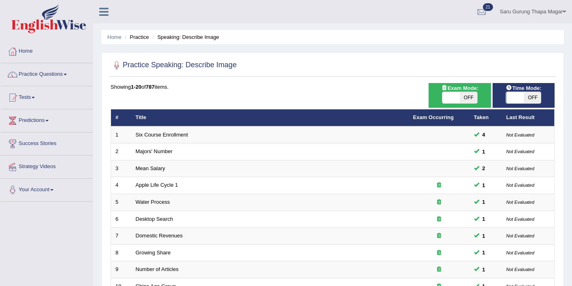
click at [464, 96] on span "OFF" at bounding box center [468, 97] width 17 height 11
checkbox input "true"
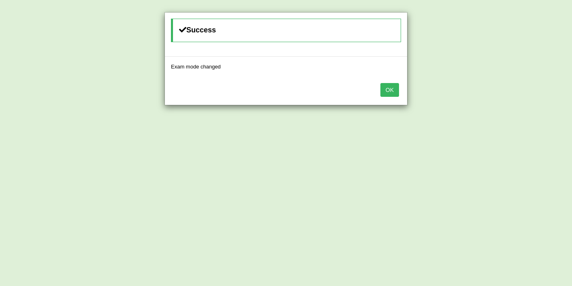
click at [397, 88] on button "OK" at bounding box center [389, 90] width 19 height 14
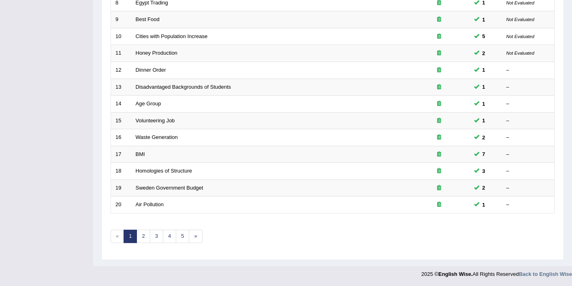
scroll to position [250, 0]
click at [147, 238] on link "2" at bounding box center [143, 235] width 13 height 13
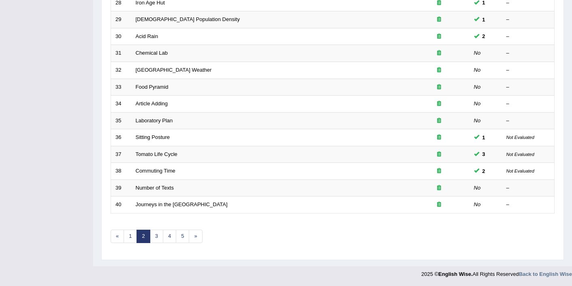
scroll to position [250, 0]
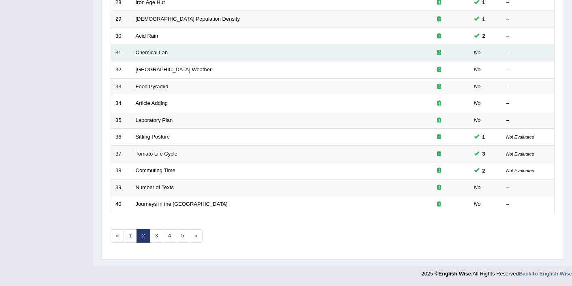
click at [147, 52] on link "Chemical Lab" at bounding box center [152, 52] width 32 height 6
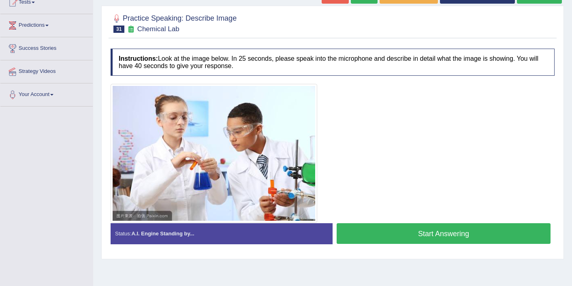
scroll to position [97, 0]
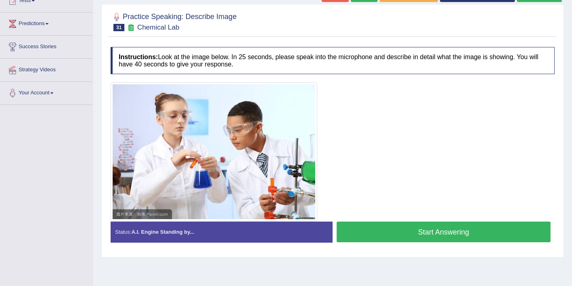
click at [444, 236] on button "Start Answering" at bounding box center [444, 232] width 214 height 21
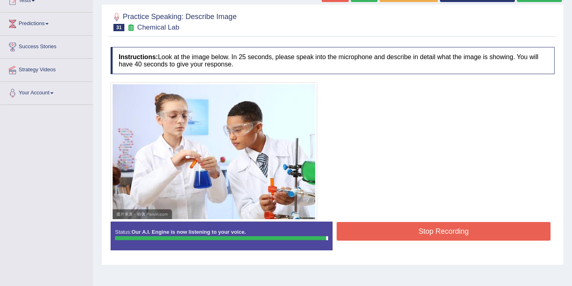
click at [426, 228] on button "Stop Recording" at bounding box center [444, 231] width 214 height 19
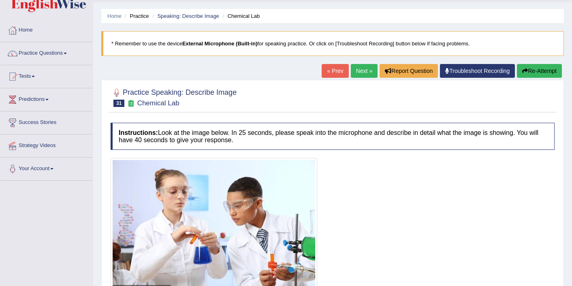
scroll to position [16, 0]
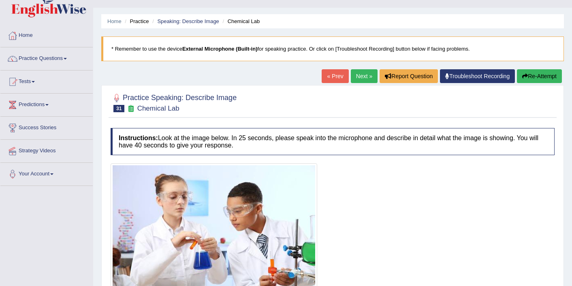
click at [360, 74] on link "Next »" at bounding box center [364, 76] width 27 height 14
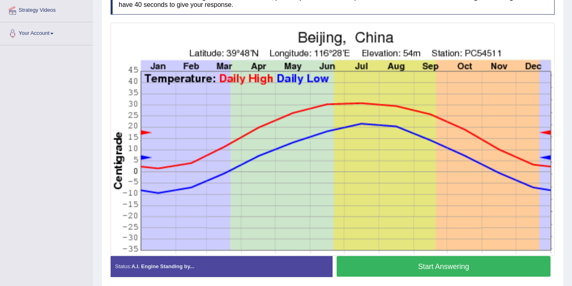
scroll to position [156, 0]
click at [392, 268] on button "Start Answering" at bounding box center [444, 266] width 214 height 21
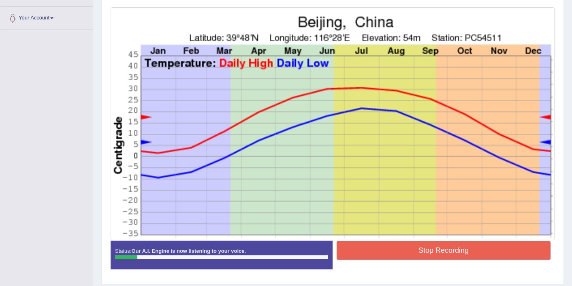
scroll to position [173, 0]
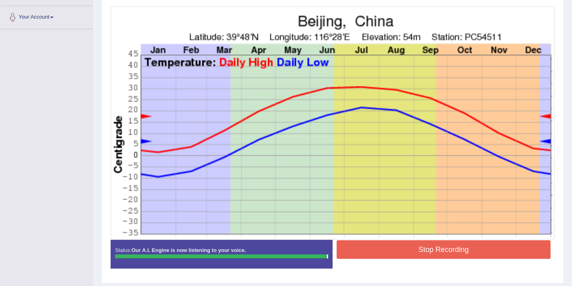
click at [400, 250] on button "Stop Recording" at bounding box center [444, 249] width 214 height 19
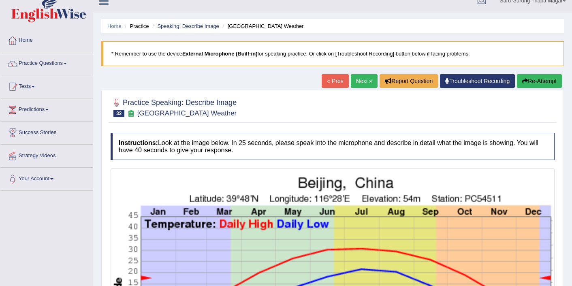
scroll to position [0, 0]
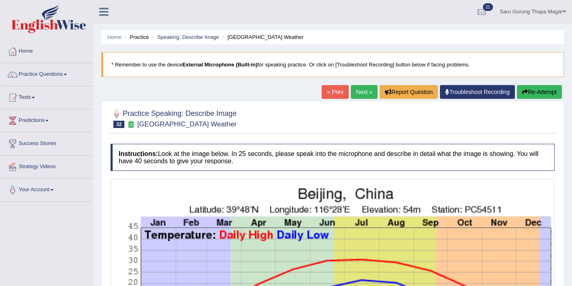
click at [363, 92] on link "Next »" at bounding box center [364, 92] width 27 height 14
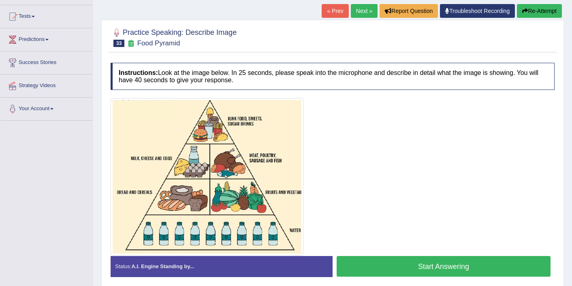
scroll to position [97, 0]
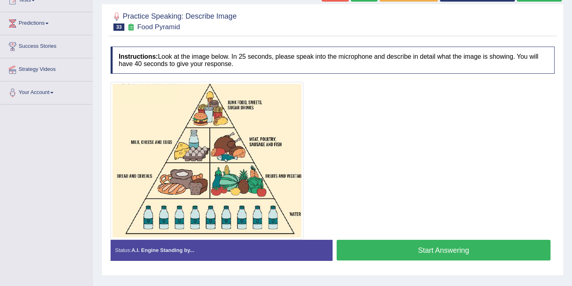
click at [494, 248] on button "Start Answering" at bounding box center [444, 250] width 214 height 21
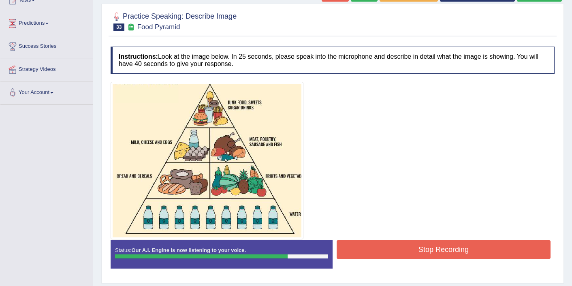
click at [490, 253] on button "Stop Recording" at bounding box center [444, 249] width 214 height 19
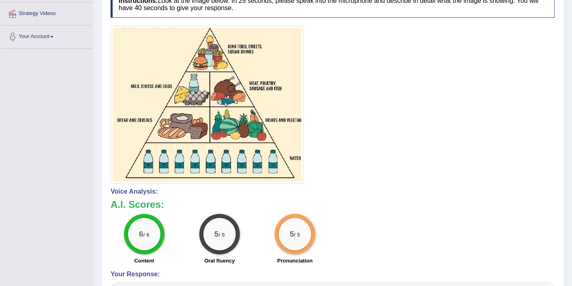
scroll to position [162, 0]
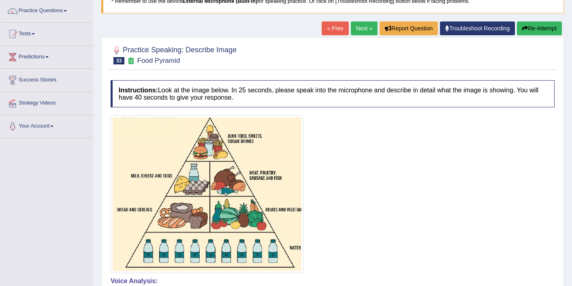
click at [491, 254] on div at bounding box center [333, 194] width 444 height 158
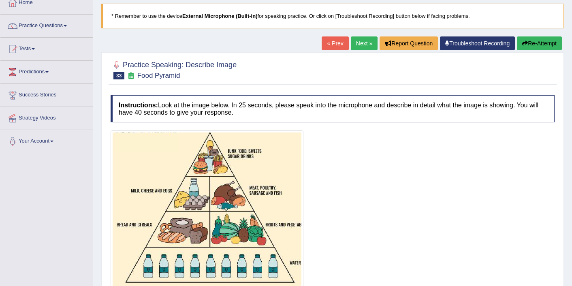
click at [491, 254] on div at bounding box center [333, 209] width 444 height 158
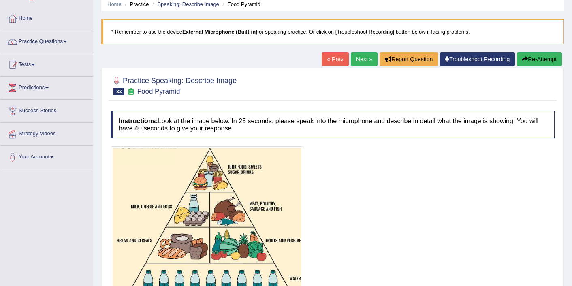
scroll to position [32, 0]
click at [359, 62] on link "Next »" at bounding box center [364, 60] width 27 height 14
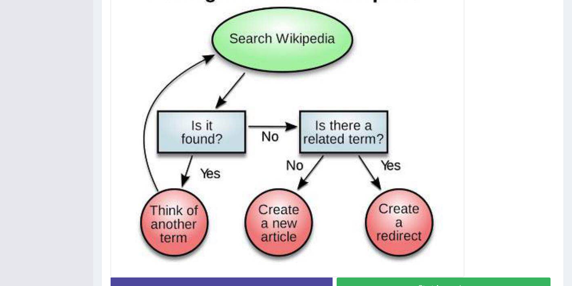
scroll to position [227, 0]
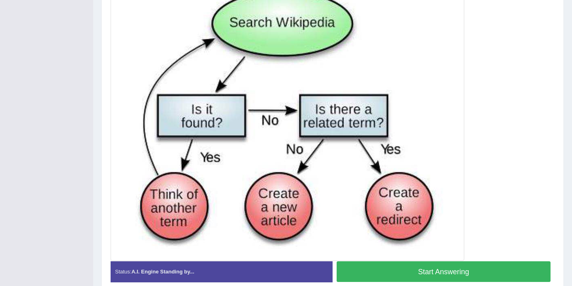
click at [413, 275] on button "Start Answering" at bounding box center [444, 271] width 214 height 21
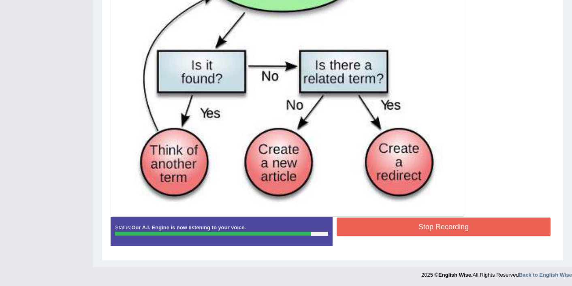
scroll to position [272, 0]
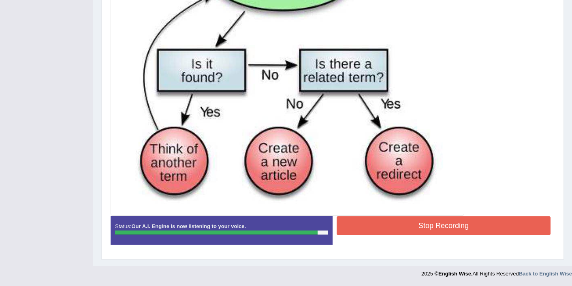
click at [437, 224] on button "Stop Recording" at bounding box center [444, 225] width 214 height 19
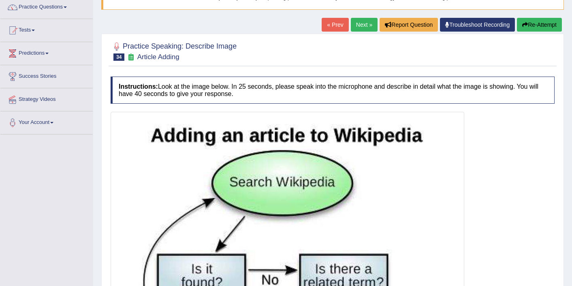
scroll to position [62, 0]
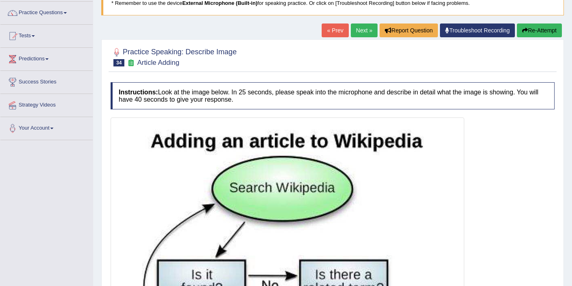
click at [364, 28] on link "Next »" at bounding box center [364, 31] width 27 height 14
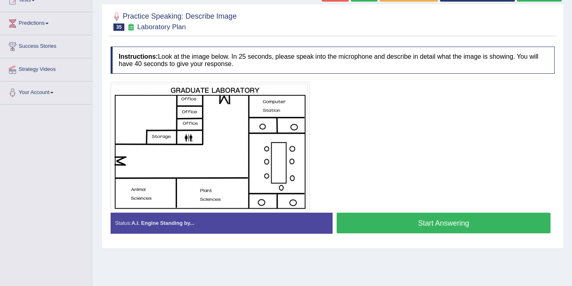
scroll to position [113, 0]
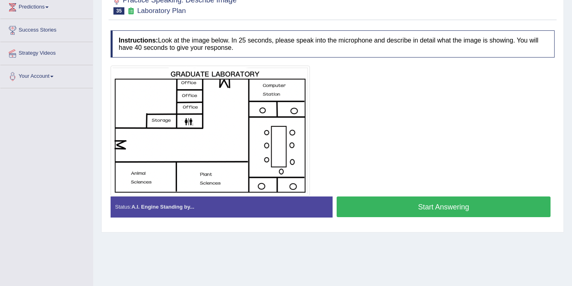
click at [361, 209] on button "Start Answering" at bounding box center [444, 207] width 214 height 21
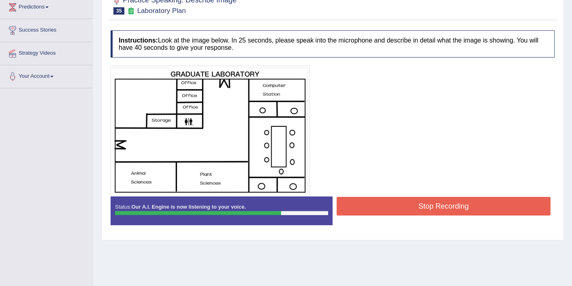
click at [383, 209] on button "Stop Recording" at bounding box center [444, 206] width 214 height 19
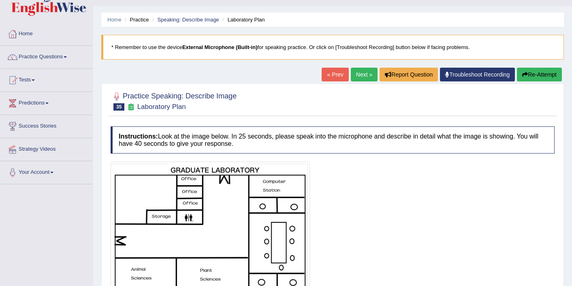
scroll to position [16, 0]
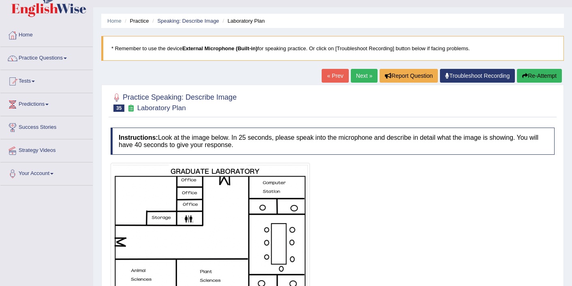
click at [351, 69] on link "Next »" at bounding box center [364, 76] width 27 height 14
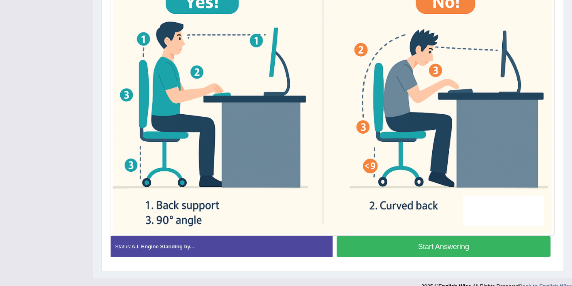
scroll to position [248, 0]
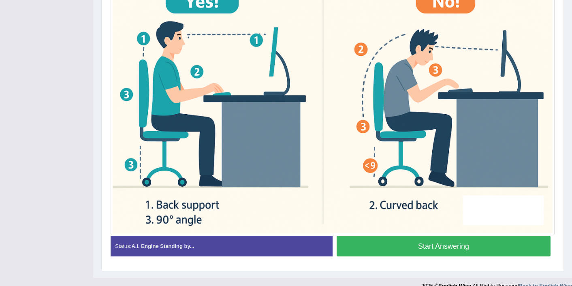
click at [392, 250] on button "Start Answering" at bounding box center [444, 246] width 214 height 21
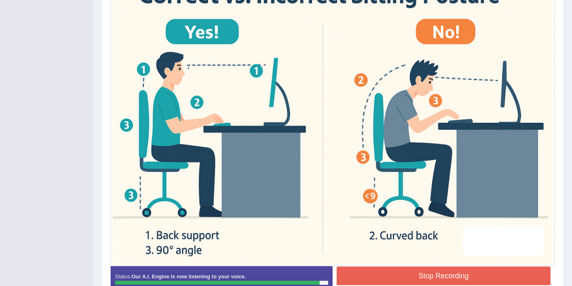
scroll to position [225, 0]
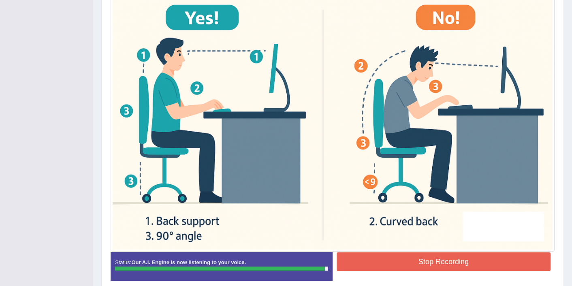
click at [397, 261] on button "Stop Recording" at bounding box center [444, 261] width 214 height 19
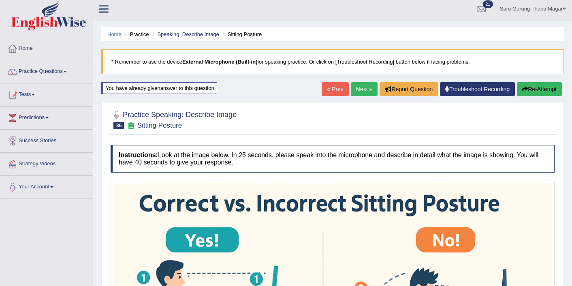
scroll to position [2, 0]
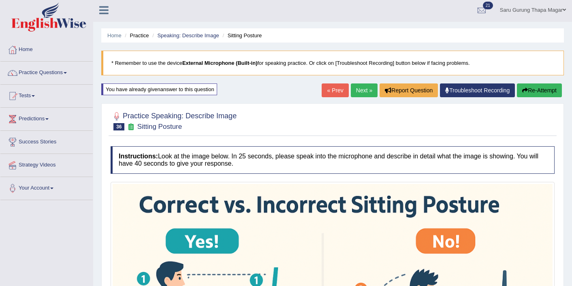
click at [360, 88] on link "Next »" at bounding box center [364, 90] width 27 height 14
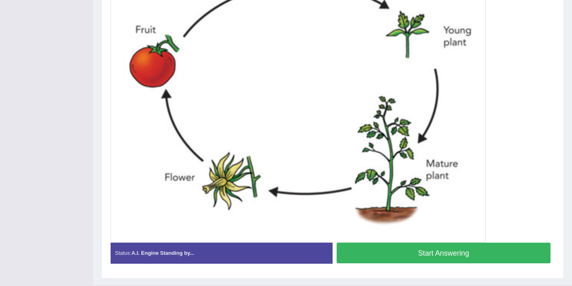
scroll to position [292, 0]
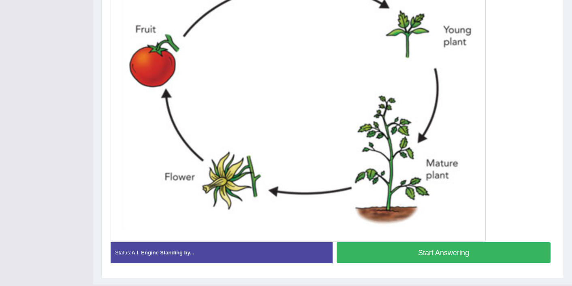
click at [421, 256] on button "Start Answering" at bounding box center [444, 252] width 214 height 21
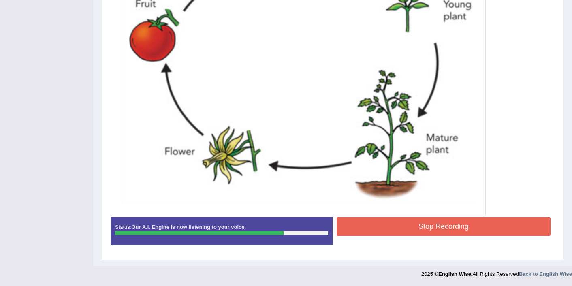
scroll to position [312, 0]
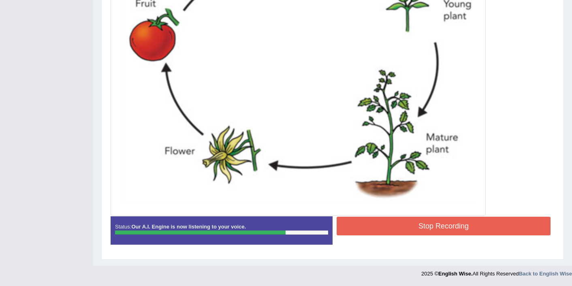
click at [433, 230] on button "Stop Recording" at bounding box center [444, 226] width 214 height 19
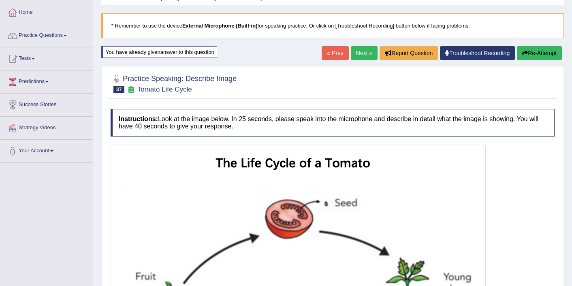
scroll to position [36, 0]
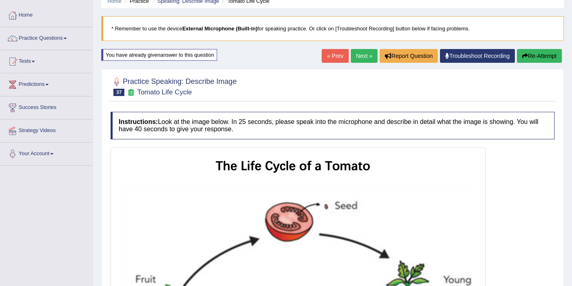
click at [363, 54] on link "Next »" at bounding box center [364, 56] width 27 height 14
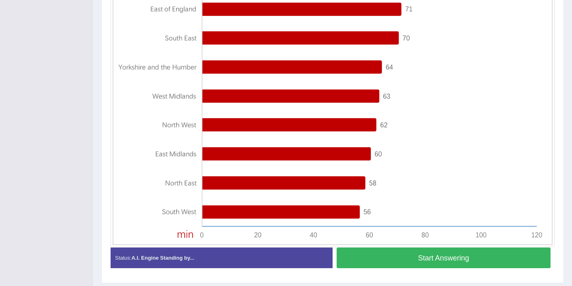
scroll to position [259, 0]
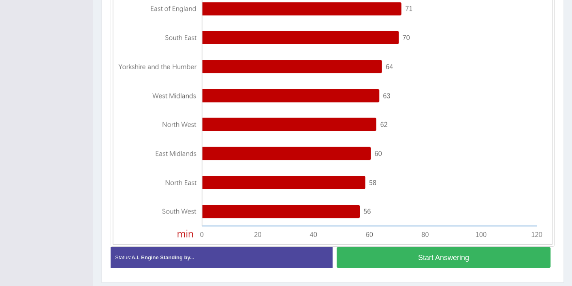
click at [374, 259] on button "Start Answering" at bounding box center [444, 257] width 214 height 21
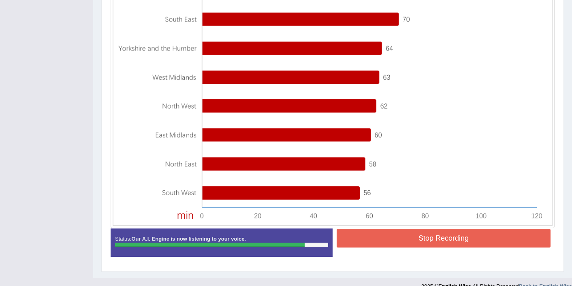
scroll to position [284, 0]
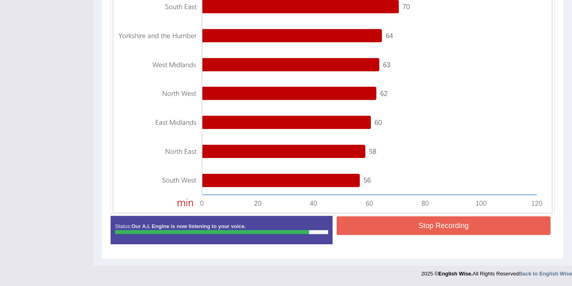
click at [397, 222] on button "Stop Recording" at bounding box center [444, 225] width 214 height 19
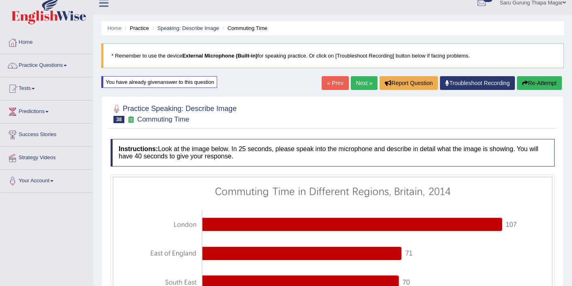
scroll to position [9, 0]
